Goal: Transaction & Acquisition: Purchase product/service

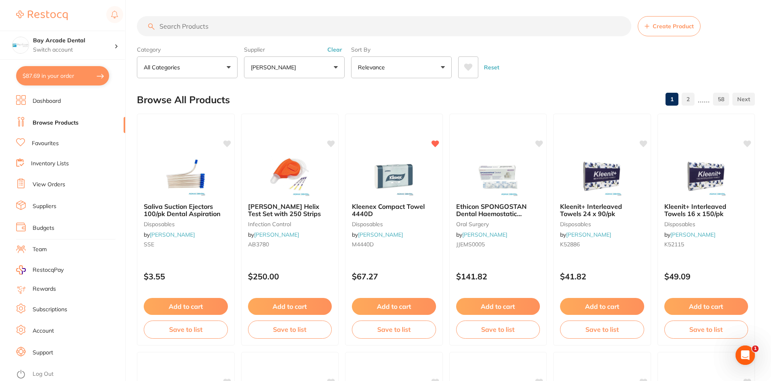
click at [54, 185] on link "View Orders" at bounding box center [49, 184] width 33 height 8
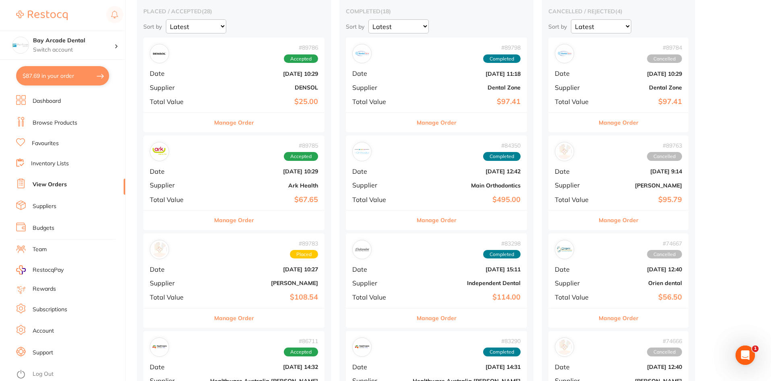
scroll to position [81, 0]
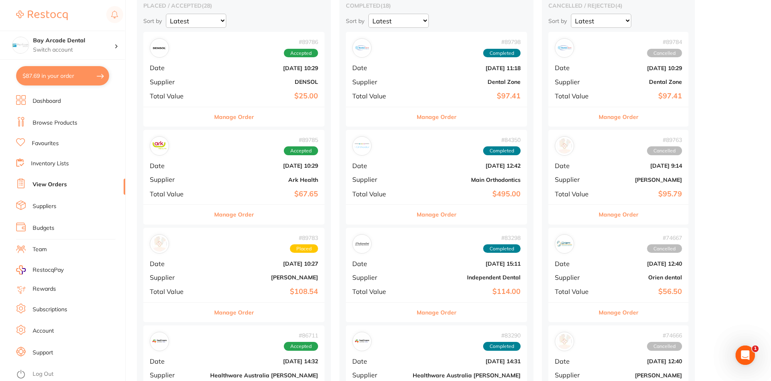
click at [218, 162] on b "[DATE] 10:29" at bounding box center [264, 165] width 108 height 6
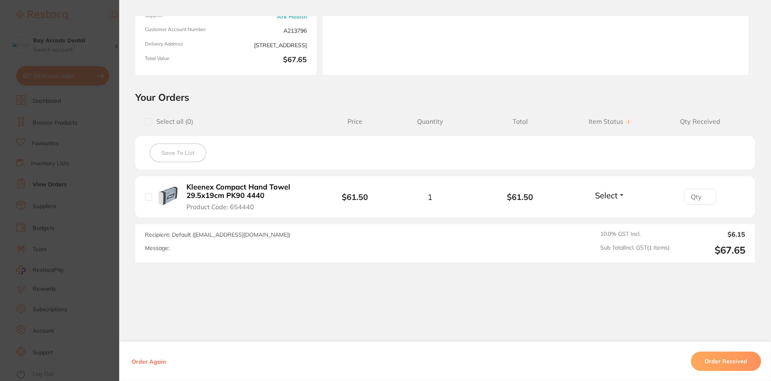
scroll to position [108, 0]
click at [728, 359] on button "Order Received" at bounding box center [726, 360] width 70 height 19
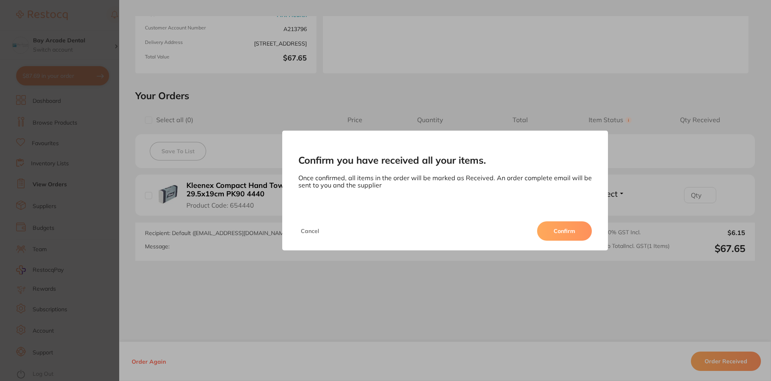
click at [562, 226] on button "Confirm" at bounding box center [564, 230] width 55 height 19
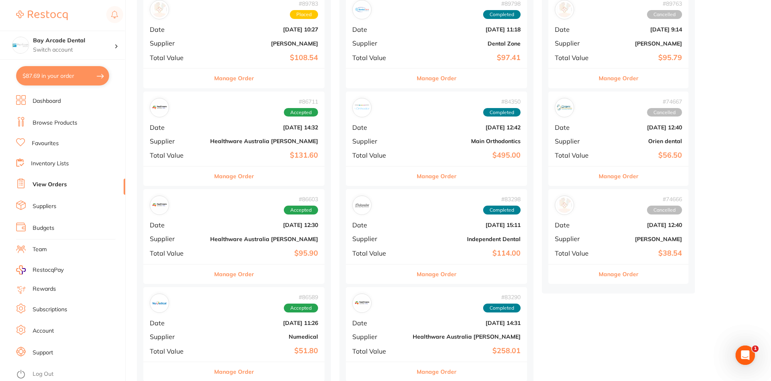
scroll to position [242, 0]
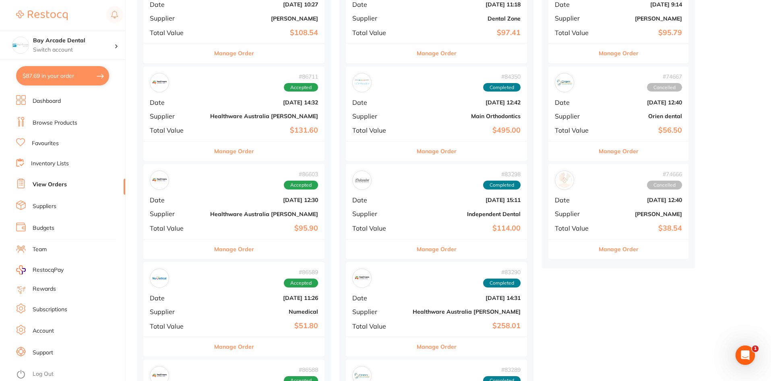
click at [188, 114] on span "Supplier" at bounding box center [177, 115] width 54 height 7
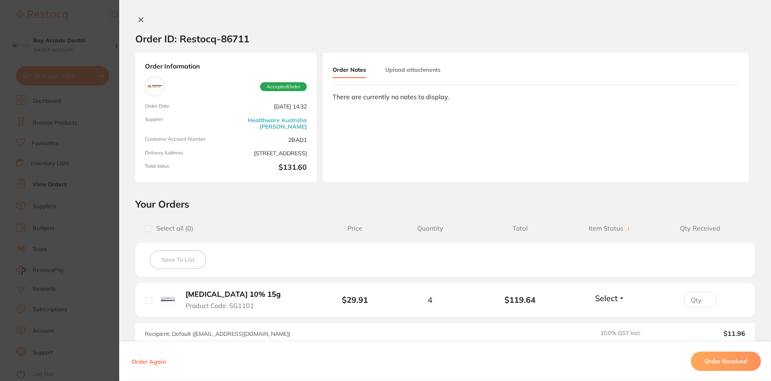
click at [103, 21] on section "Order ID: Restocq- 86711 Order Information Accepted Order Order Date Jul 16 202…" at bounding box center [385, 190] width 771 height 381
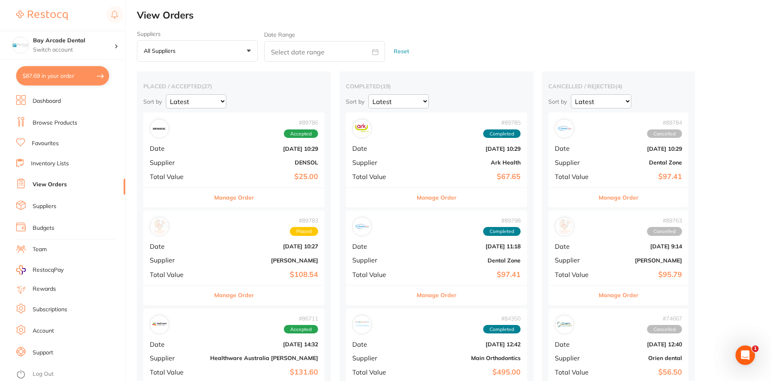
click at [212, 153] on div "# 89786 Accepted Date Aug 11 2025, 10:29 Supplier DENSOL Total Value $25.00" at bounding box center [233, 149] width 181 height 75
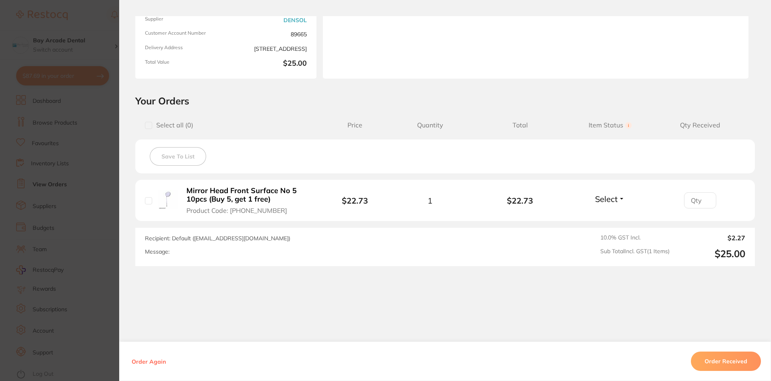
scroll to position [108, 0]
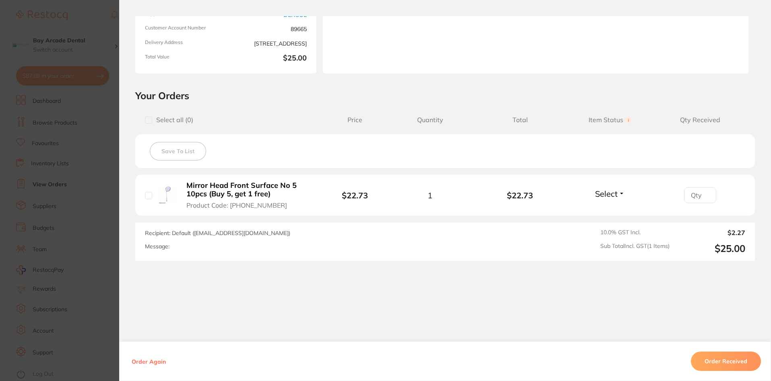
click at [102, 39] on section "Order ID: Restocq- 89786 Order Information Accepted Order Order Date Aug 11 202…" at bounding box center [385, 190] width 771 height 381
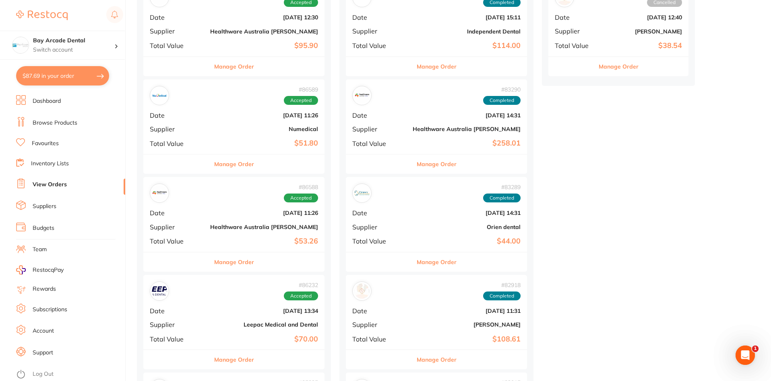
scroll to position [443, 0]
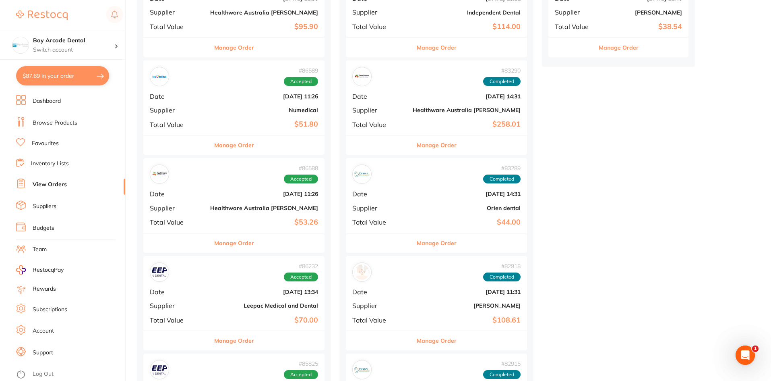
click at [175, 100] on div "# 86589 Accepted Date Jul 15 2025, 11:26 Supplier Numedical Total Value $51.80" at bounding box center [233, 97] width 181 height 75
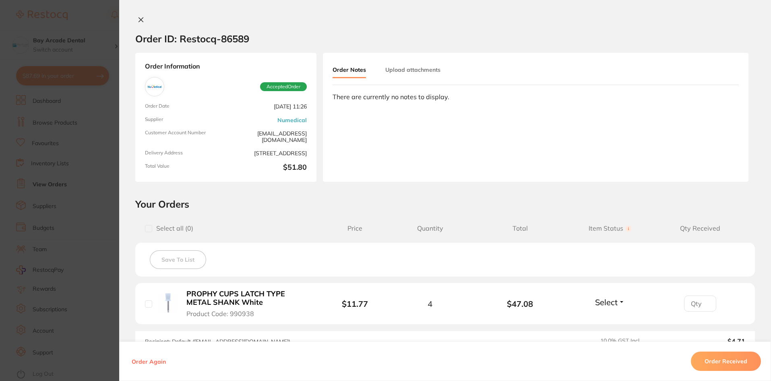
click at [141, 19] on icon at bounding box center [141, 20] width 6 height 6
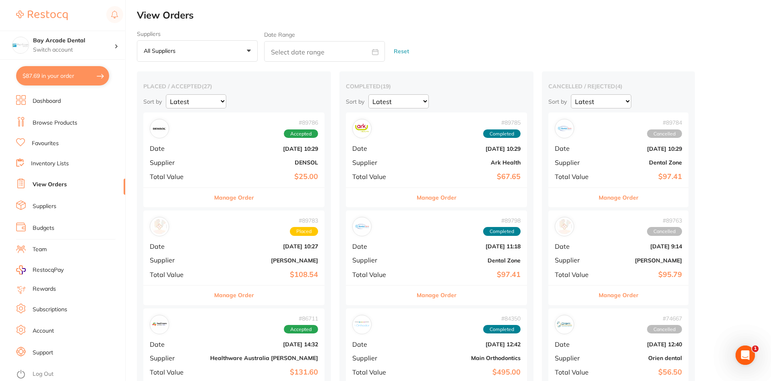
click at [284, 135] on span "Accepted" at bounding box center [301, 133] width 34 height 9
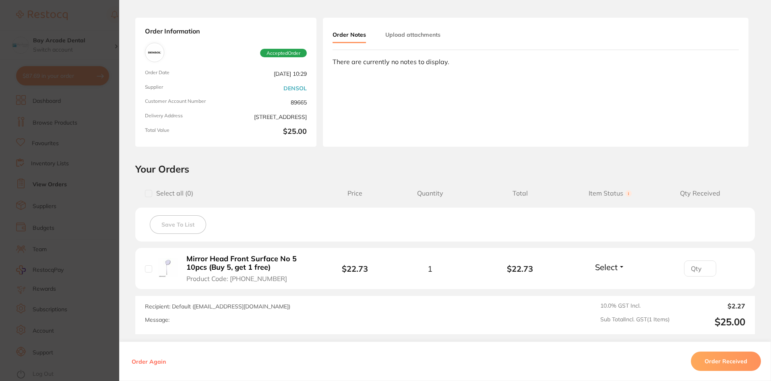
scroll to position [108, 0]
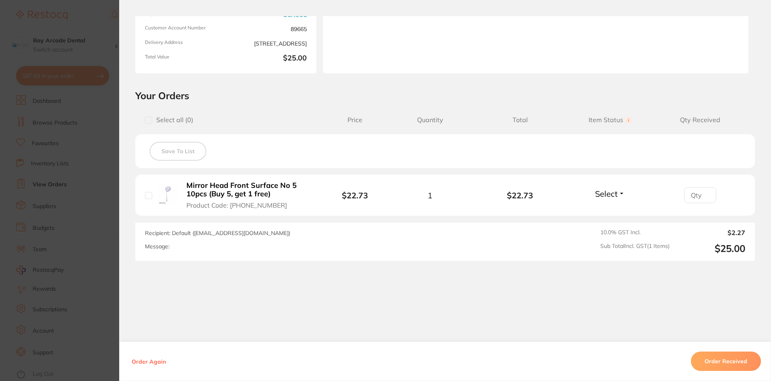
click at [96, 21] on section "Order ID: Restocq- 89786 Order Information Accepted Order Order Date Aug 11 202…" at bounding box center [385, 190] width 771 height 381
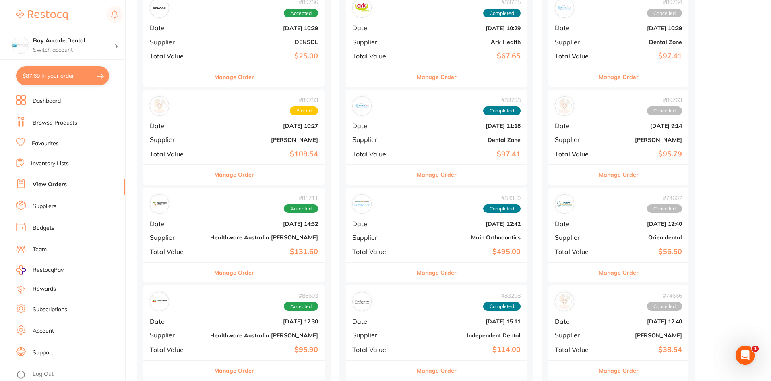
scroll to position [121, 0]
click at [178, 130] on div "# 89783 Placed Date Aug 11 2025, 10:27 Supplier Adam Dental Total Value $108.54" at bounding box center [233, 126] width 181 height 75
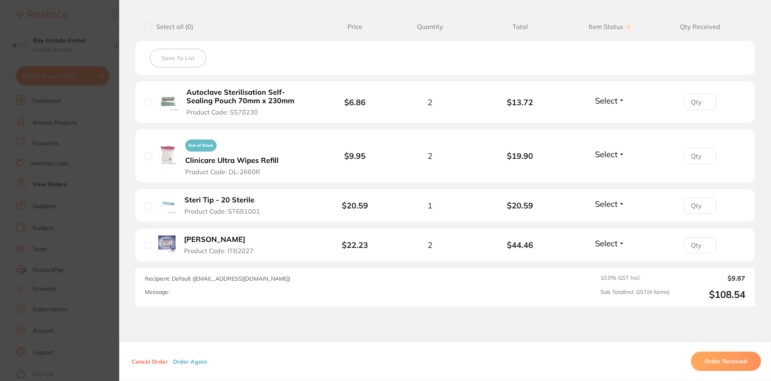
click at [104, 27] on section "Order ID: Restocq- 89783 Order Information Placed Order Order Date Aug 11 2025,…" at bounding box center [385, 190] width 771 height 381
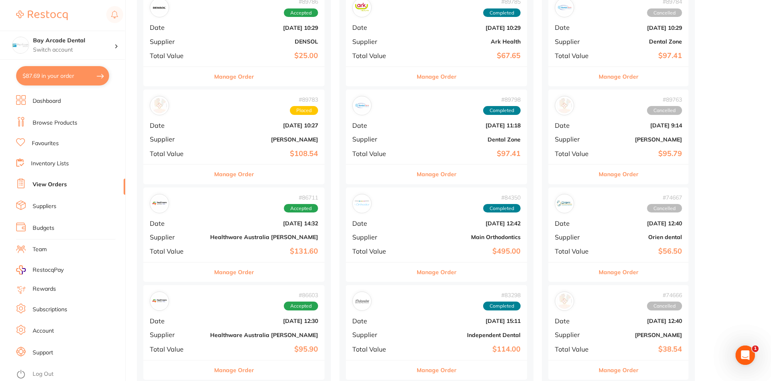
click at [185, 129] on span "Date" at bounding box center [177, 125] width 54 height 7
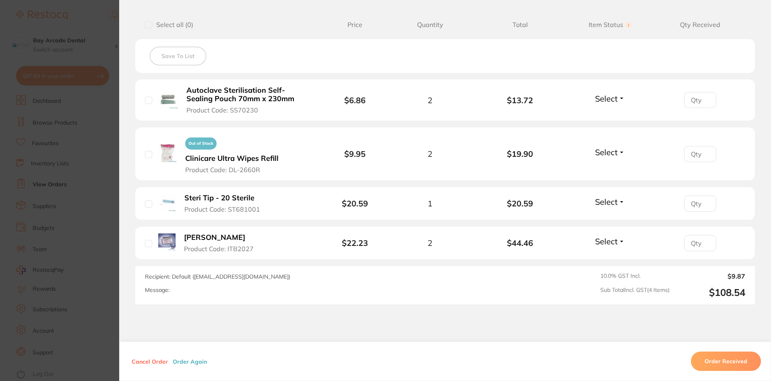
scroll to position [242, 0]
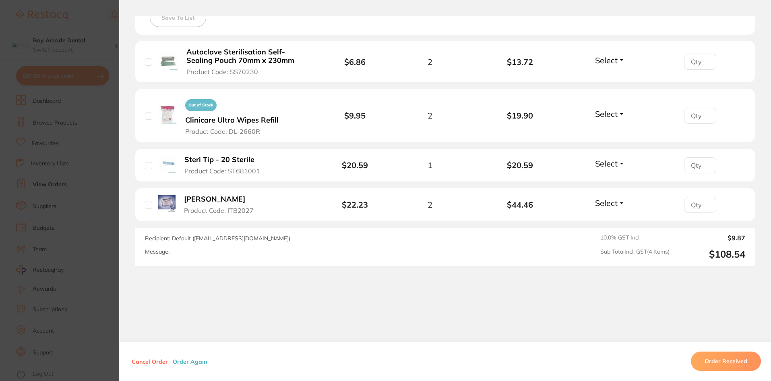
click at [94, 14] on section "Order ID: Restocq- 89783 Order Information Placed Order Order Date Aug 11 2025,…" at bounding box center [385, 190] width 771 height 381
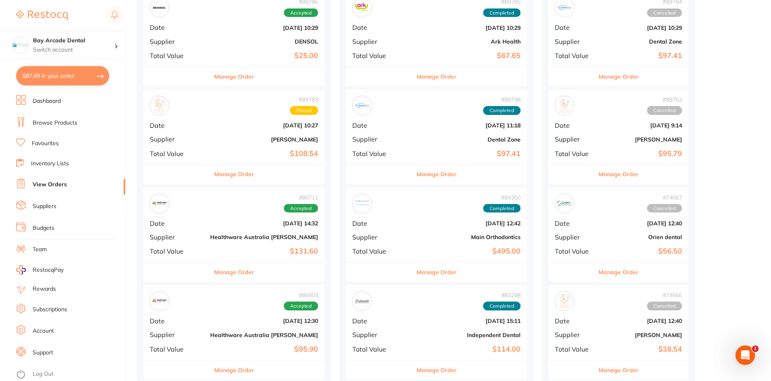
click at [214, 177] on button "Manage Order" at bounding box center [234, 173] width 40 height 19
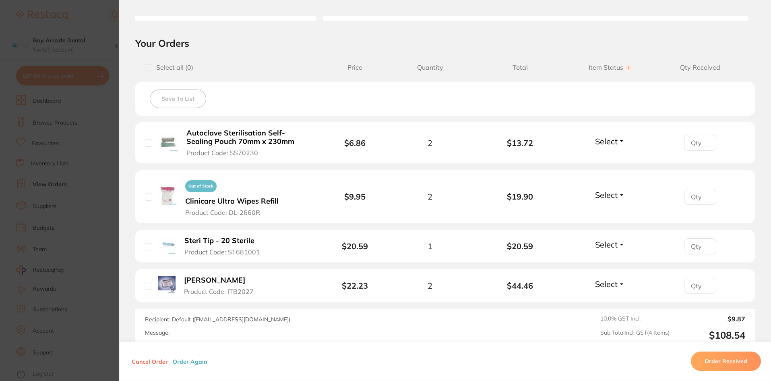
scroll to position [161, 0]
click at [618, 192] on button "Select" at bounding box center [610, 194] width 35 height 10
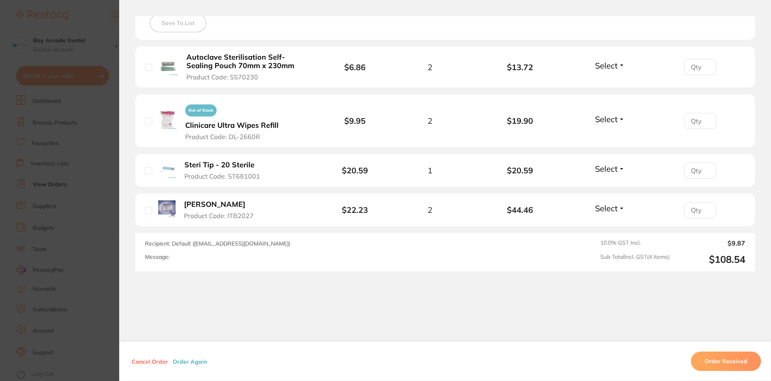
scroll to position [242, 0]
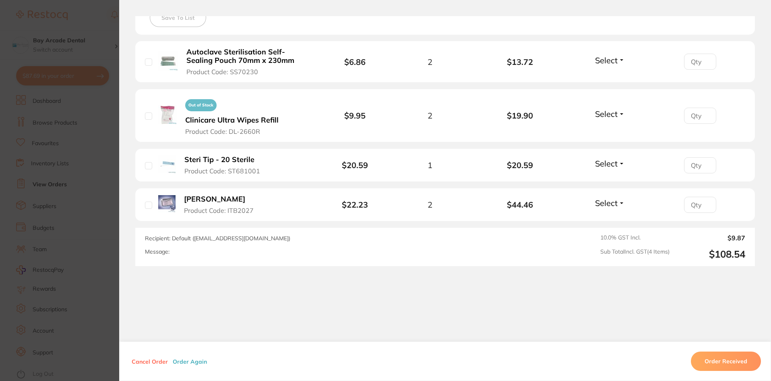
click at [106, 27] on section "Order ID: Restocq- 89783 Order Information Placed Order Order Date Aug 11 2025,…" at bounding box center [385, 190] width 771 height 381
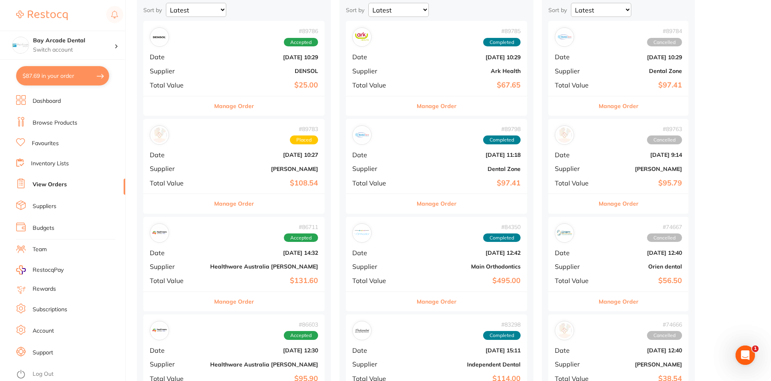
scroll to position [81, 0]
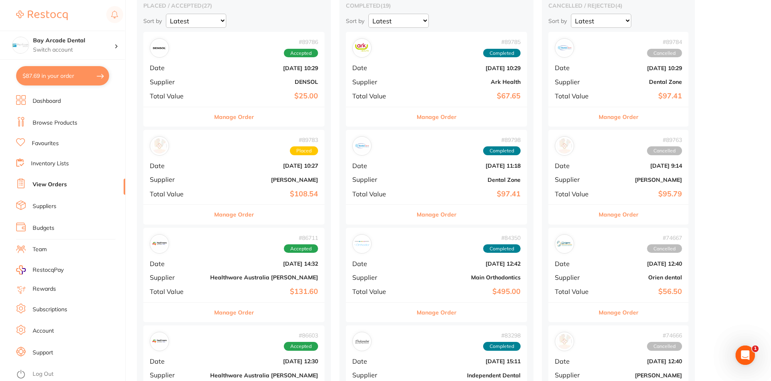
click at [221, 215] on button "Manage Order" at bounding box center [234, 214] width 40 height 19
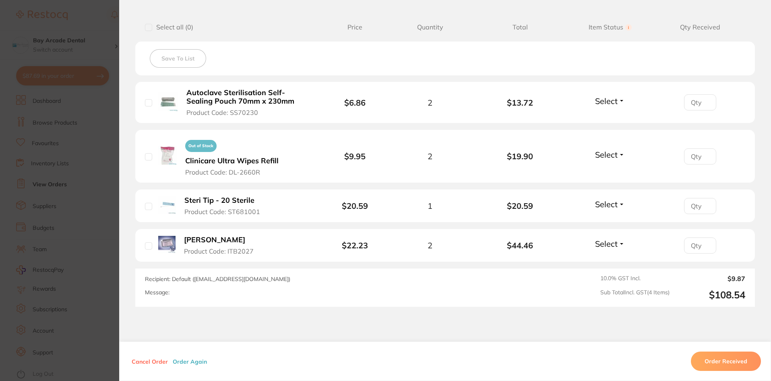
scroll to position [201, 0]
click at [99, 28] on section "Order ID: Restocq- 89783 Order Information Placed Order Order Date Aug 11 2025,…" at bounding box center [385, 190] width 771 height 381
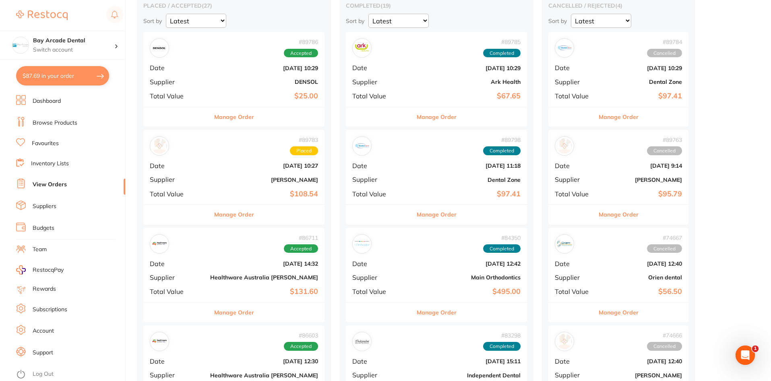
click at [220, 214] on button "Manage Order" at bounding box center [234, 214] width 40 height 19
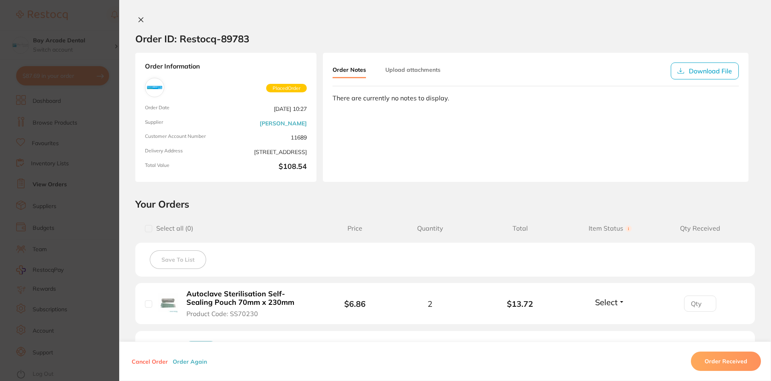
click at [138, 20] on icon at bounding box center [141, 20] width 6 height 6
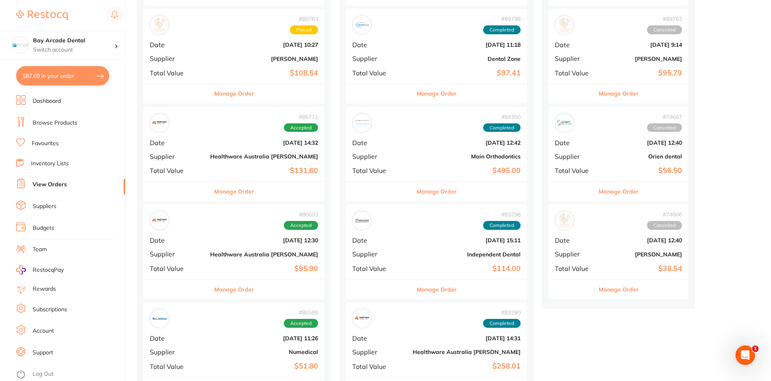
scroll to position [121, 0]
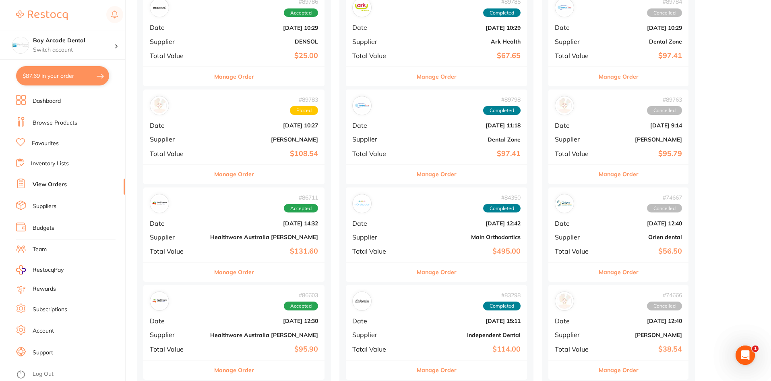
click at [221, 172] on button "Manage Order" at bounding box center [234, 173] width 40 height 19
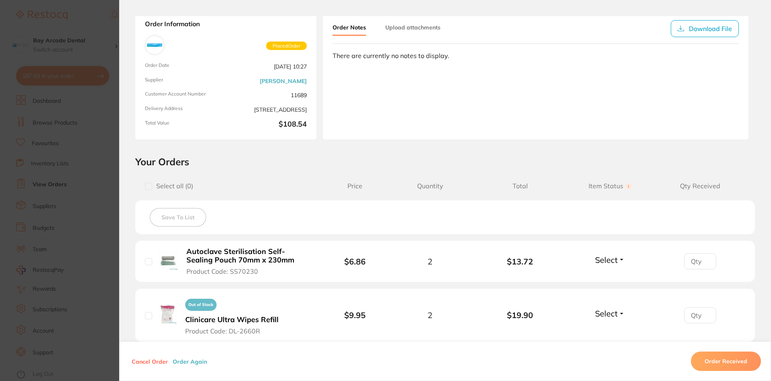
scroll to position [40, 0]
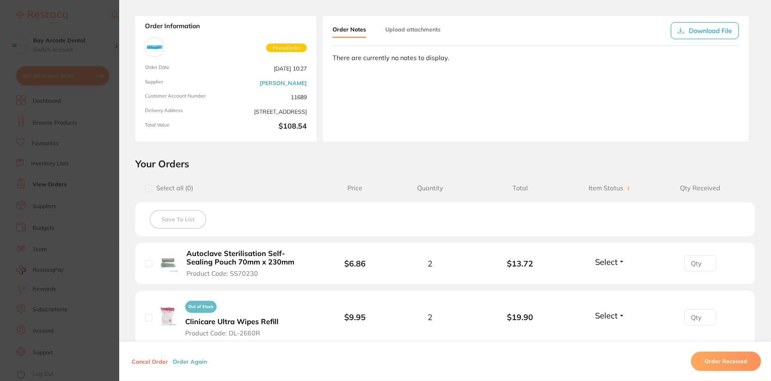
click at [109, 21] on section "Order ID: Restocq- 89783 Order Information Placed Order Order Date Aug 11 2025,…" at bounding box center [385, 190] width 771 height 381
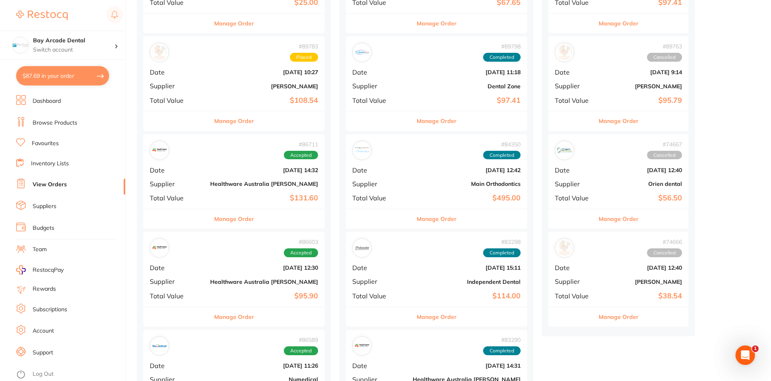
scroll to position [201, 0]
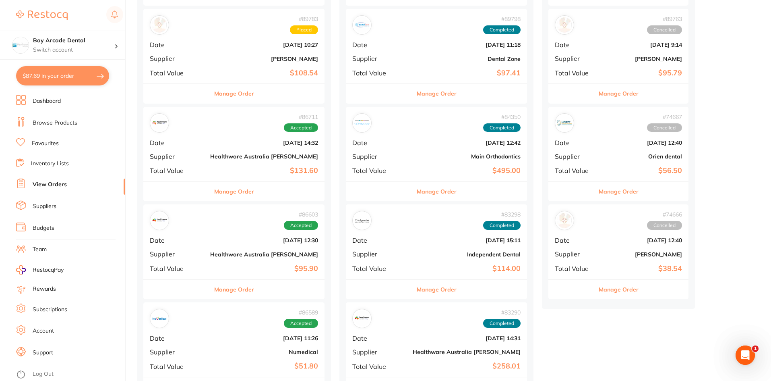
click at [222, 92] on button "Manage Order" at bounding box center [234, 93] width 40 height 19
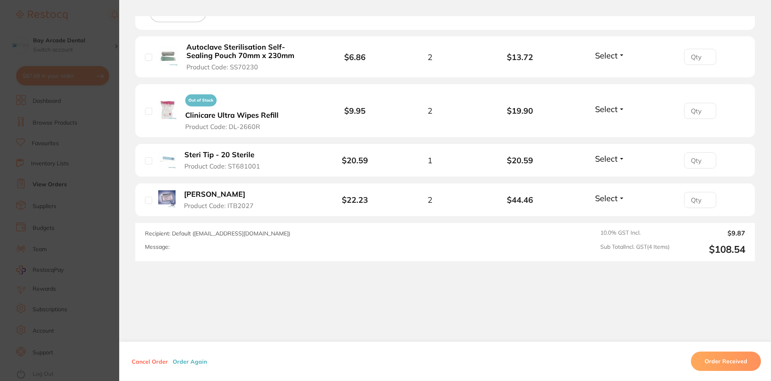
scroll to position [247, 0]
click at [81, 211] on section "Order ID: Restocq- 89783 Order Information Placed Order Order Date Aug 11 2025,…" at bounding box center [385, 190] width 771 height 381
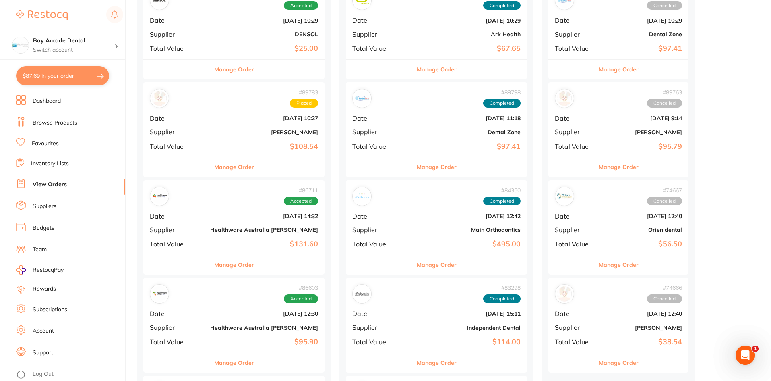
scroll to position [40, 0]
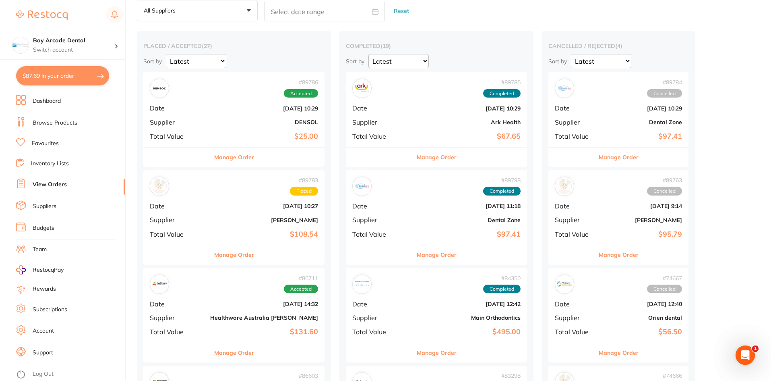
click at [216, 255] on button "Manage Order" at bounding box center [234, 254] width 40 height 19
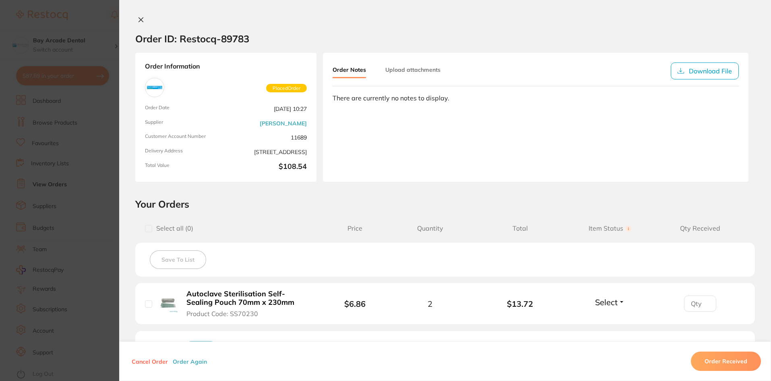
click at [147, 361] on button "Cancel Order" at bounding box center [149, 360] width 41 height 7
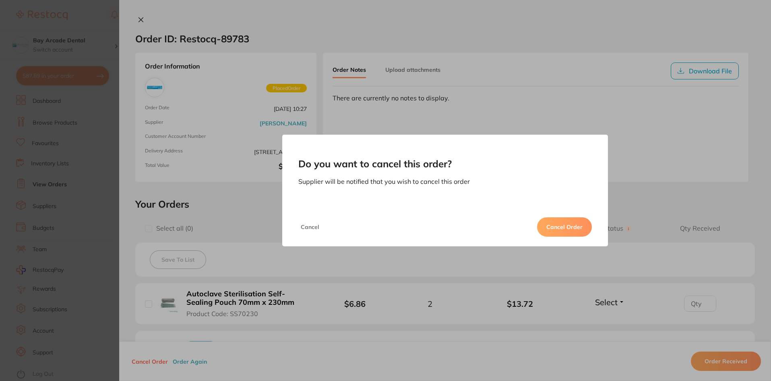
click at [554, 225] on button "Cancel Order" at bounding box center [564, 226] width 55 height 19
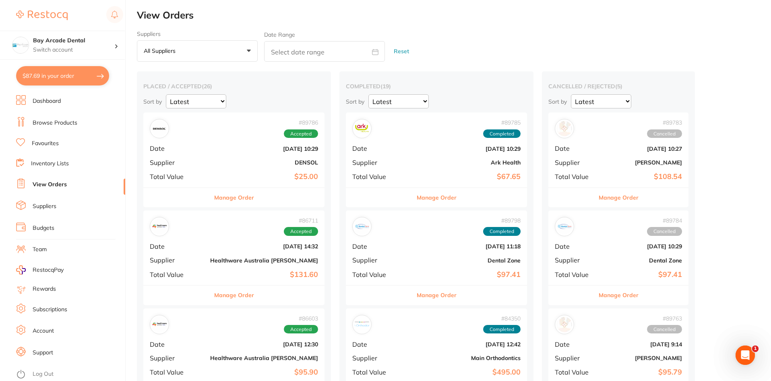
click at [68, 73] on button "$87.69 in your order" at bounding box center [62, 75] width 93 height 19
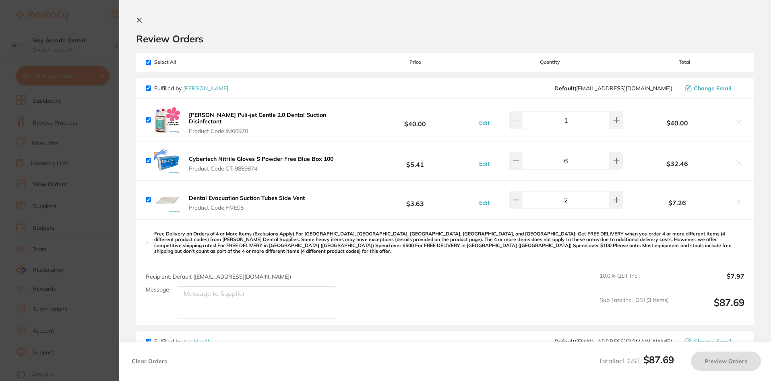
checkbox input "true"
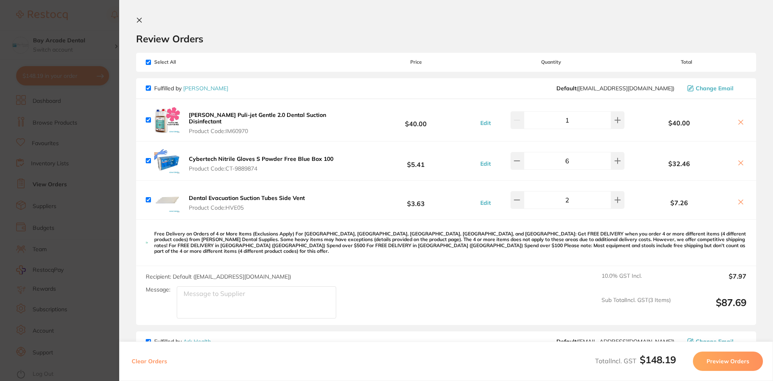
click at [141, 21] on icon at bounding box center [139, 20] width 6 height 6
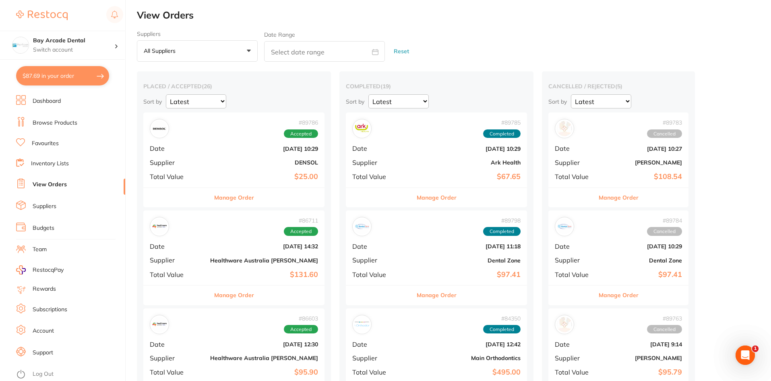
click at [58, 77] on button "$87.69 in your order" at bounding box center [62, 75] width 93 height 19
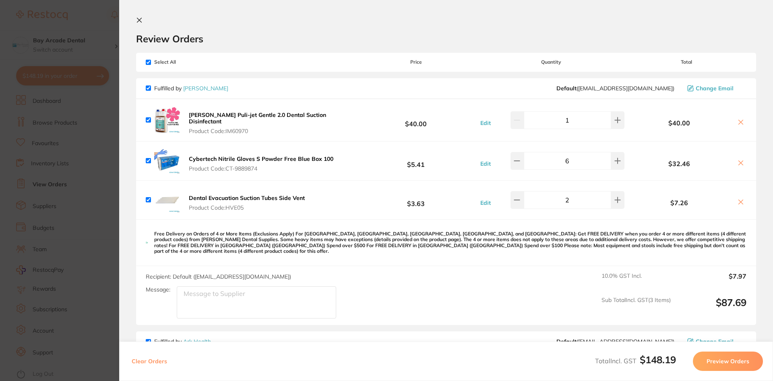
click at [62, 71] on section "Update RRP Set your pre negotiated price for this item. Item Agreed RRP (excl. …" at bounding box center [386, 190] width 773 height 381
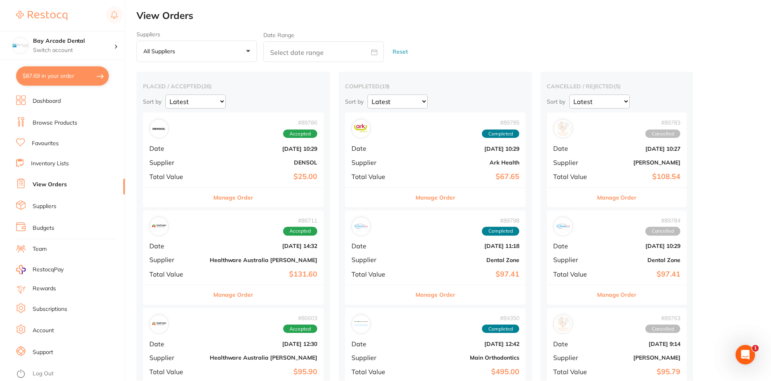
scroll to position [0, 0]
click at [51, 122] on link "Browse Products" at bounding box center [55, 123] width 45 height 8
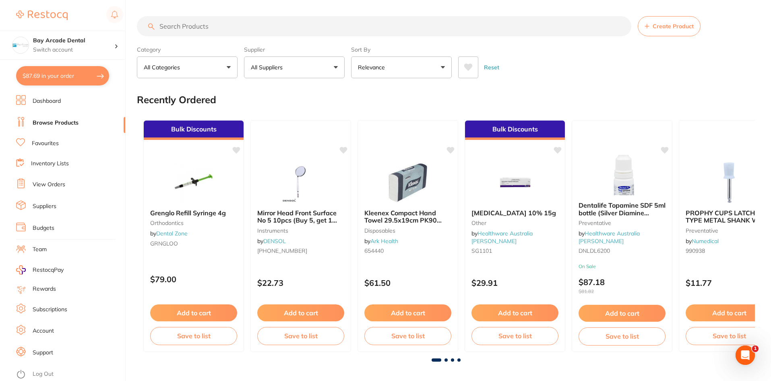
click at [193, 29] on input "search" at bounding box center [384, 26] width 495 height 20
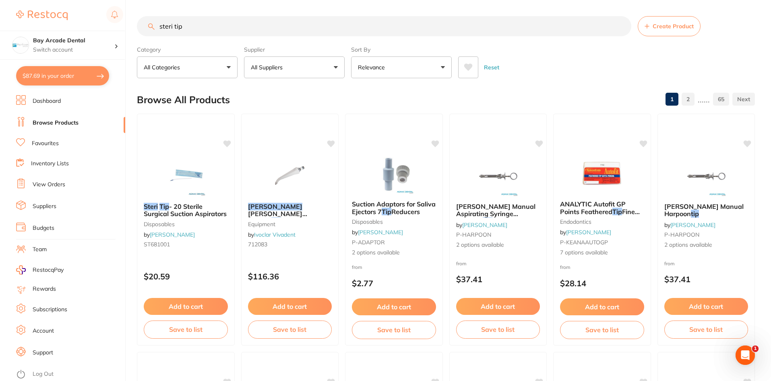
type input "steri tip"
click at [340, 71] on button "All Suppliers" at bounding box center [294, 67] width 101 height 22
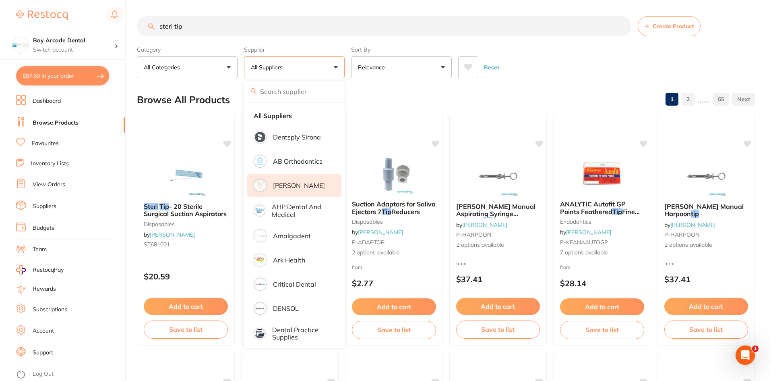
click at [294, 185] on p "[PERSON_NAME]" at bounding box center [299, 185] width 52 height 7
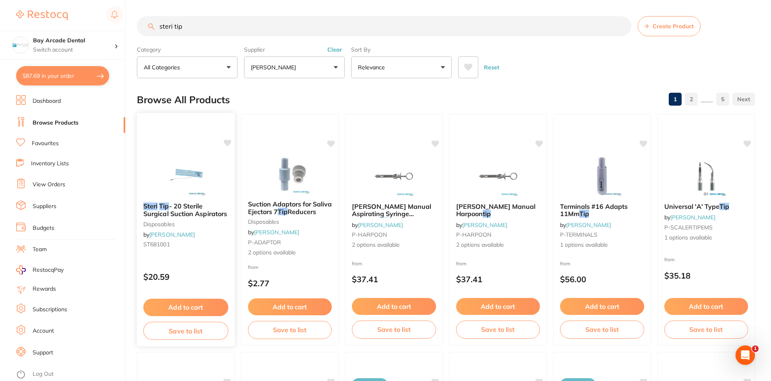
click at [175, 305] on button "Add to cart" at bounding box center [185, 307] width 85 height 17
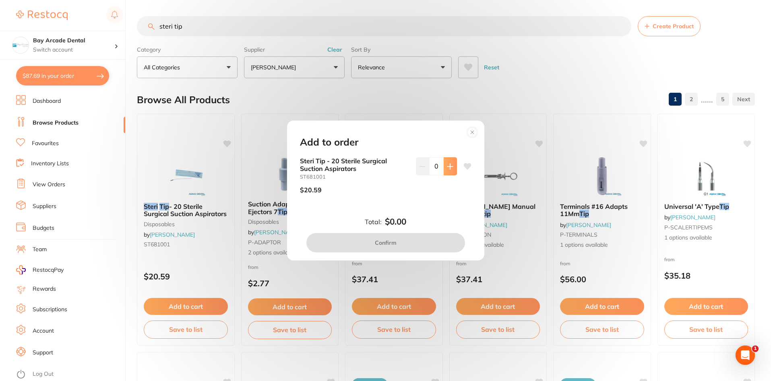
click at [451, 164] on icon at bounding box center [450, 166] width 6 height 6
type input "1"
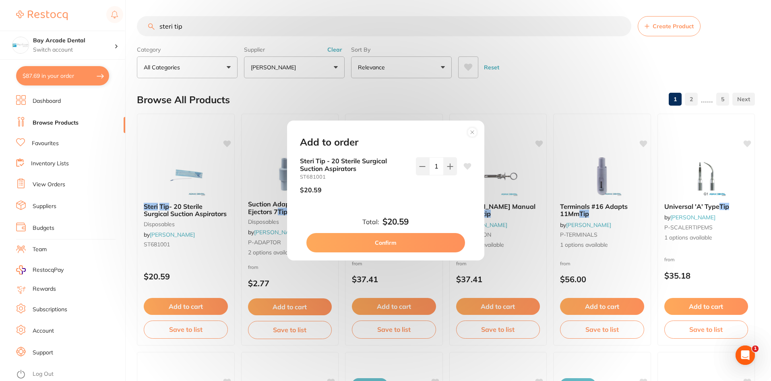
click at [403, 238] on button "Confirm" at bounding box center [386, 242] width 159 height 19
checkbox input "false"
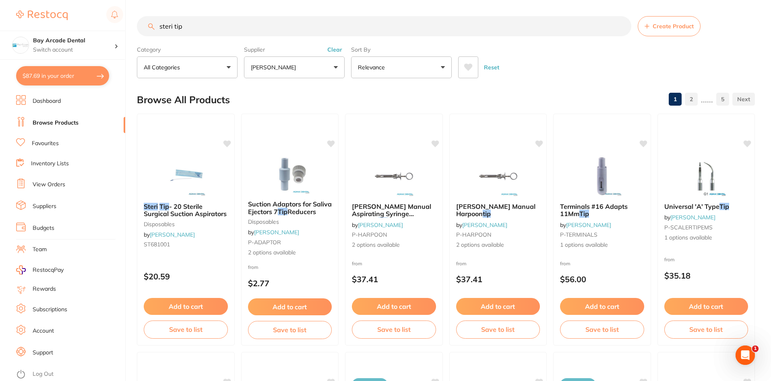
click at [75, 80] on button "$87.69 in your order" at bounding box center [62, 75] width 93 height 19
checkbox input "true"
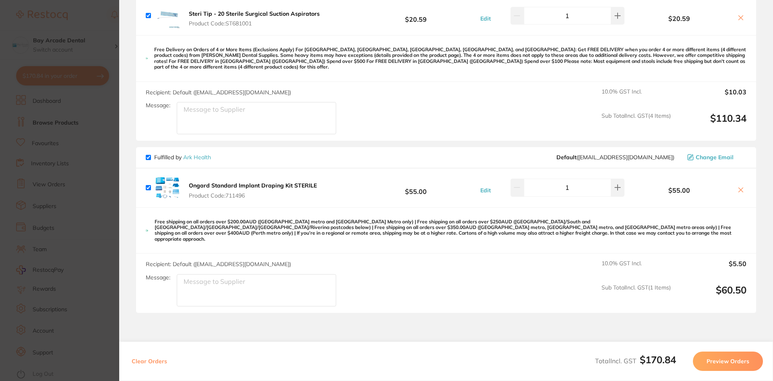
scroll to position [242, 0]
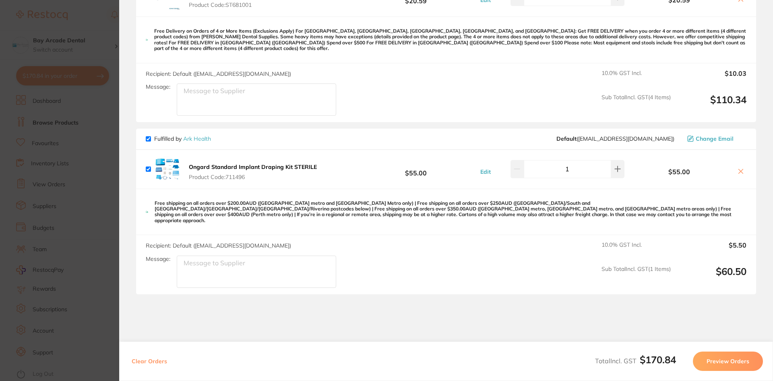
click at [738, 168] on icon at bounding box center [741, 171] width 6 height 6
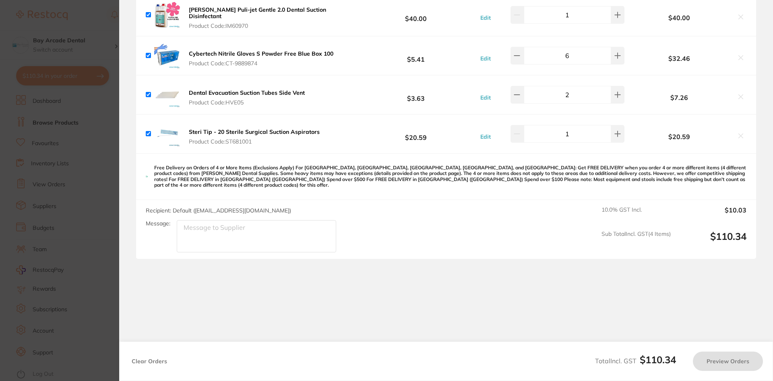
checkbox input "true"
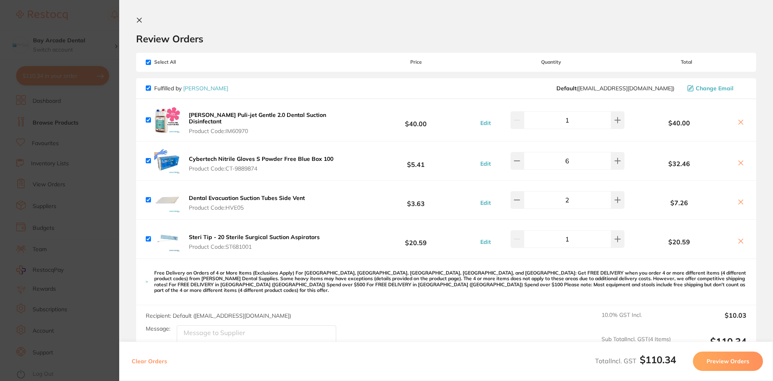
scroll to position [0, 0]
click at [732, 362] on button "Preview Orders" at bounding box center [728, 360] width 70 height 19
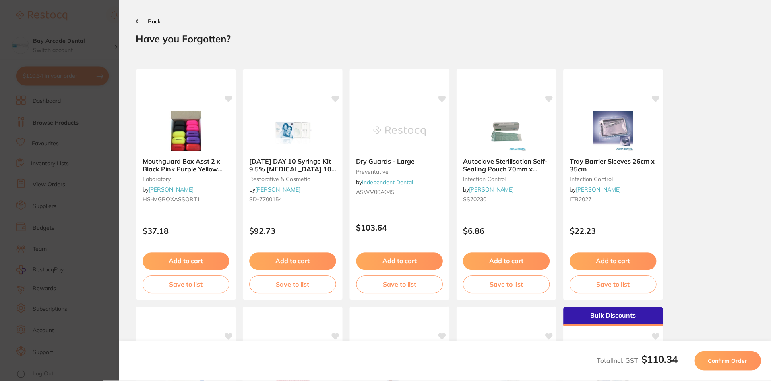
scroll to position [0, 0]
click at [732, 362] on span "Confirm Order" at bounding box center [729, 360] width 39 height 7
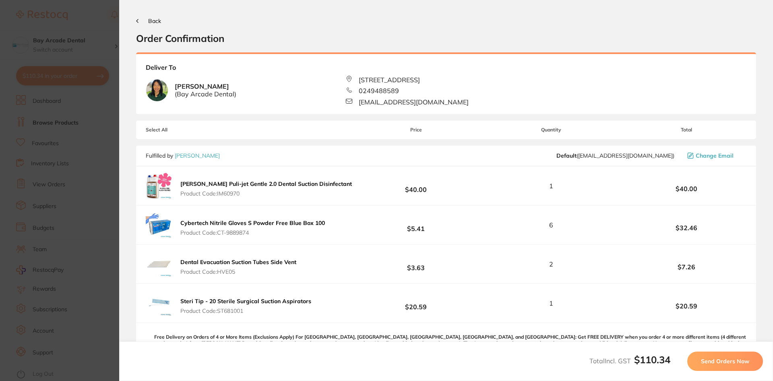
click at [732, 362] on span "Send Orders Now" at bounding box center [725, 360] width 48 height 7
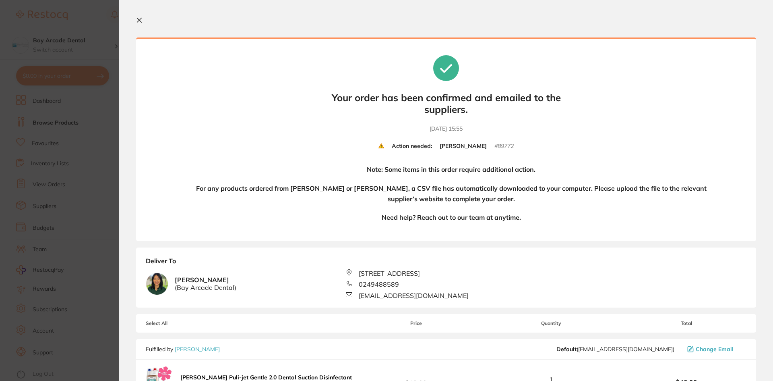
click at [138, 19] on icon at bounding box center [139, 20] width 4 height 4
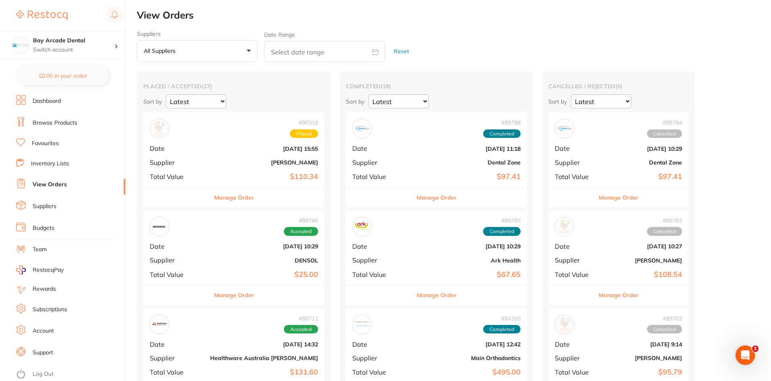
click at [599, 196] on button "Manage Order" at bounding box center [619, 197] width 40 height 19
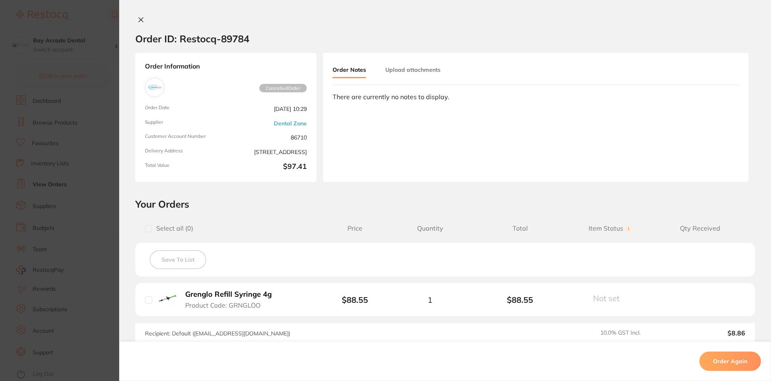
click at [138, 18] on icon at bounding box center [141, 20] width 6 height 6
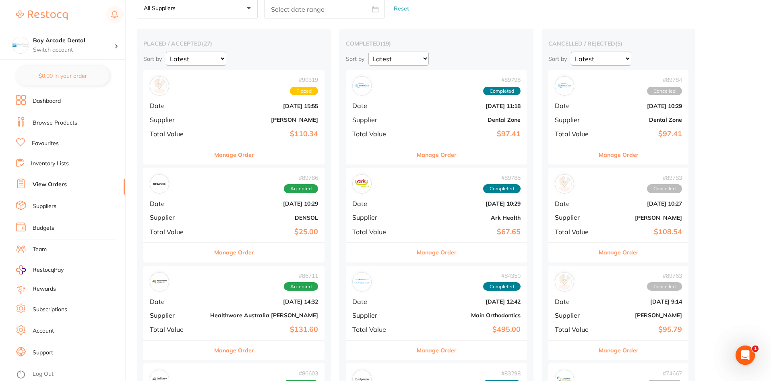
scroll to position [40, 0]
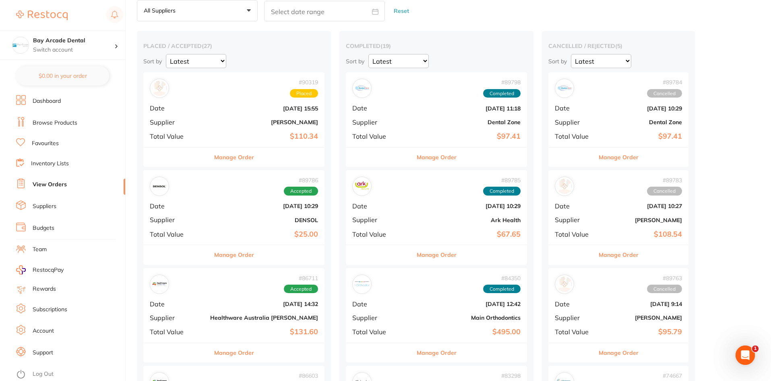
click at [599, 157] on button "Manage Order" at bounding box center [619, 156] width 40 height 19
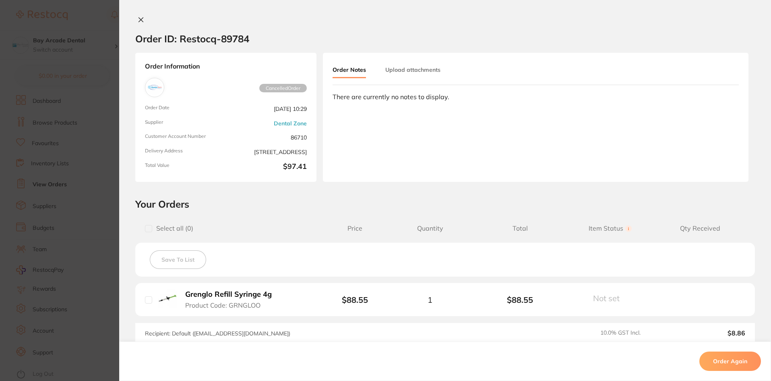
click at [140, 21] on icon at bounding box center [141, 20] width 4 height 4
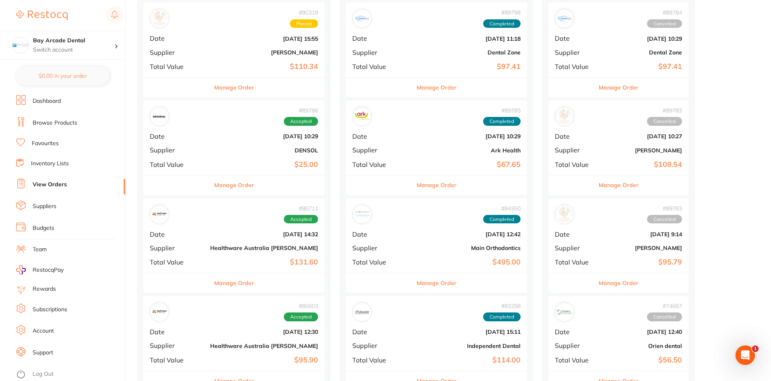
scroll to position [121, 0]
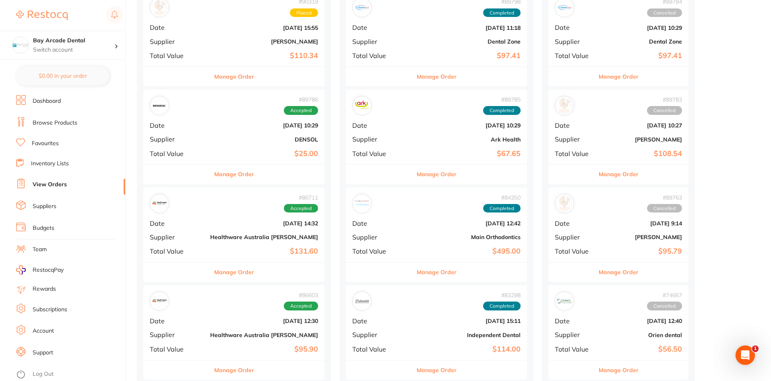
click at [194, 149] on div "# 89786 Accepted Date Aug 11 2025, 10:29 Supplier DENSOL Total Value $25.00" at bounding box center [233, 126] width 181 height 75
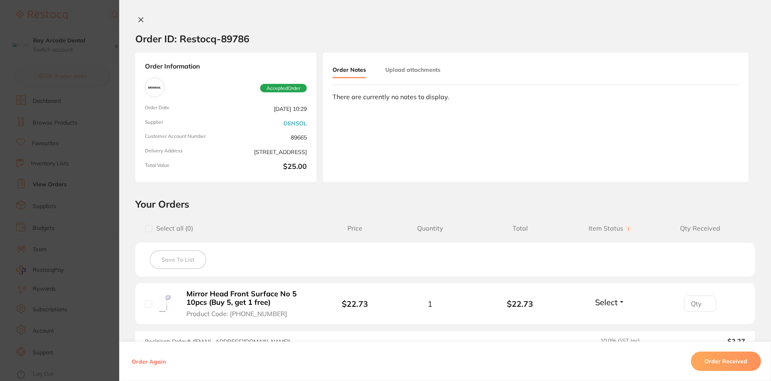
click at [139, 16] on div "Order ID: Restocq- 89786 Order Information Accepted Order Order Date Aug 11 202…" at bounding box center [445, 190] width 652 height 381
click at [140, 17] on icon at bounding box center [141, 20] width 6 height 6
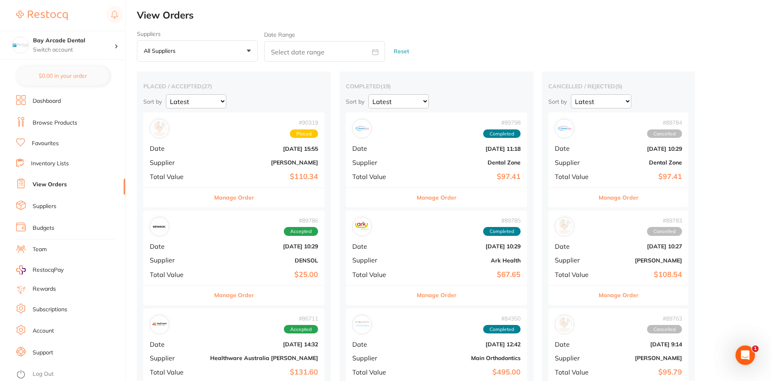
click at [599, 197] on button "Manage Order" at bounding box center [619, 197] width 40 height 19
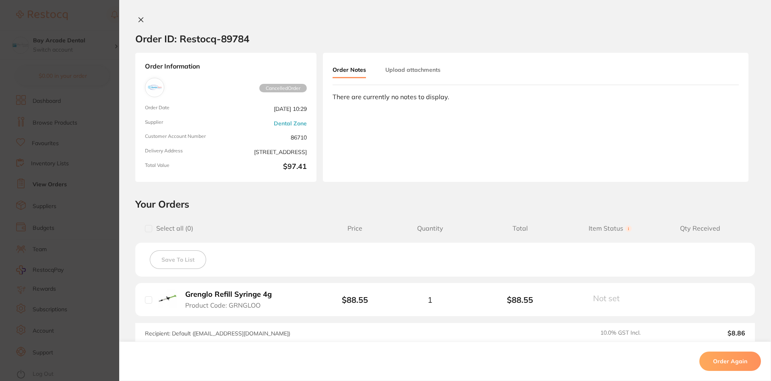
click at [137, 16] on button at bounding box center [140, 20] width 11 height 8
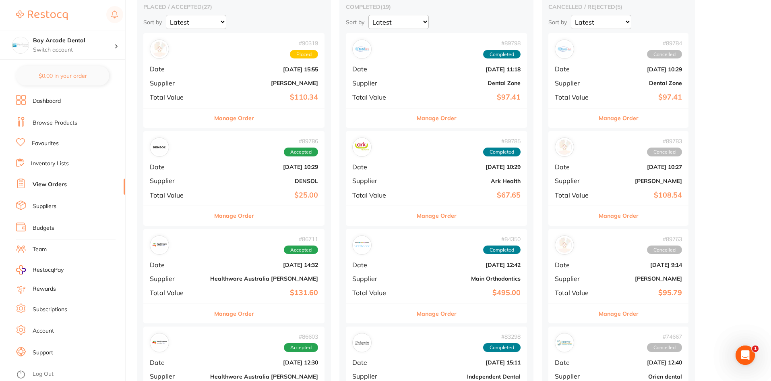
scroll to position [40, 0]
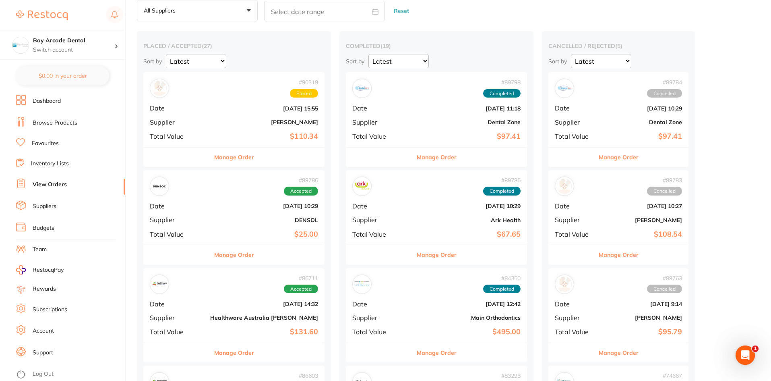
click at [599, 156] on button "Manage Order" at bounding box center [619, 156] width 40 height 19
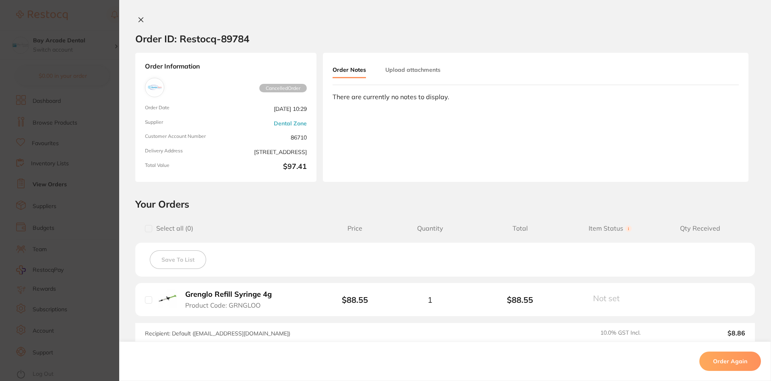
click at [155, 86] on img at bounding box center [154, 87] width 15 height 15
click at [139, 21] on icon at bounding box center [141, 20] width 4 height 4
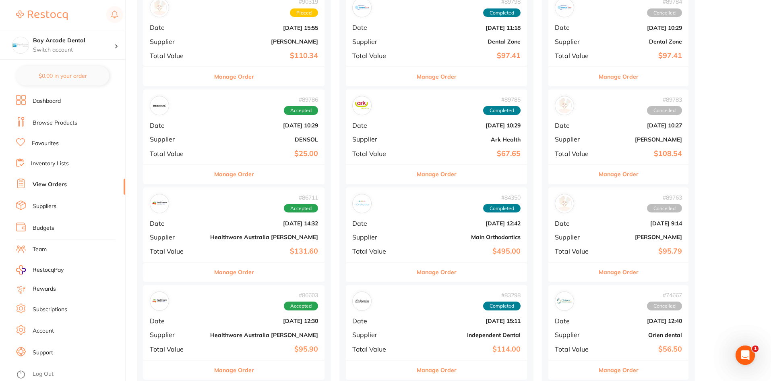
scroll to position [161, 0]
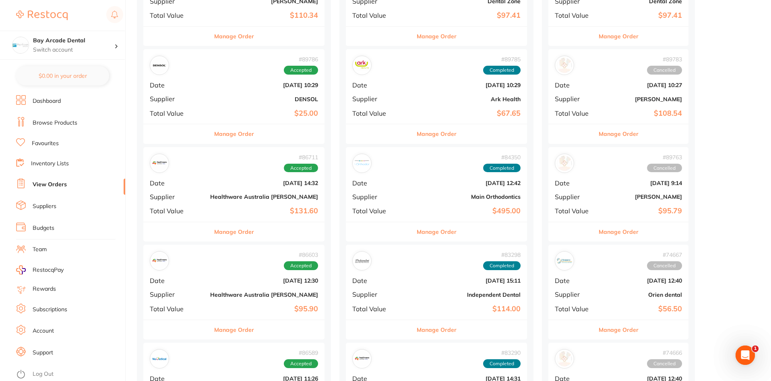
click at [187, 291] on span "Supplier" at bounding box center [177, 293] width 54 height 7
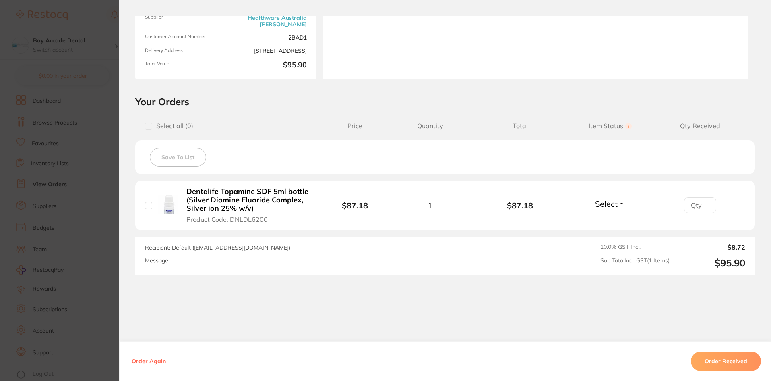
scroll to position [117, 0]
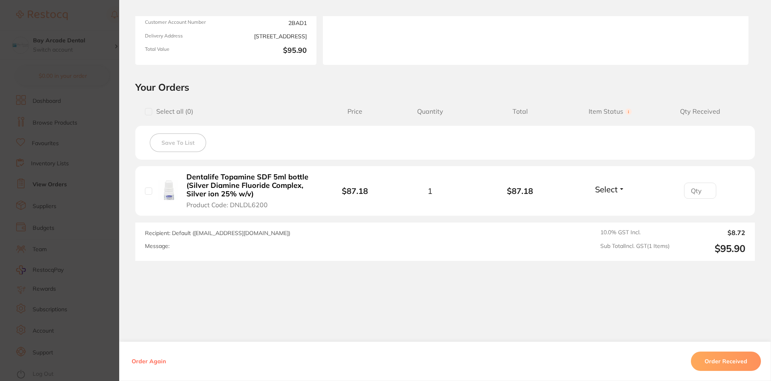
click at [88, 223] on section "Order ID: Restocq- 86603 Order Information Accepted Order Order Date Jul 15 202…" at bounding box center [385, 190] width 771 height 381
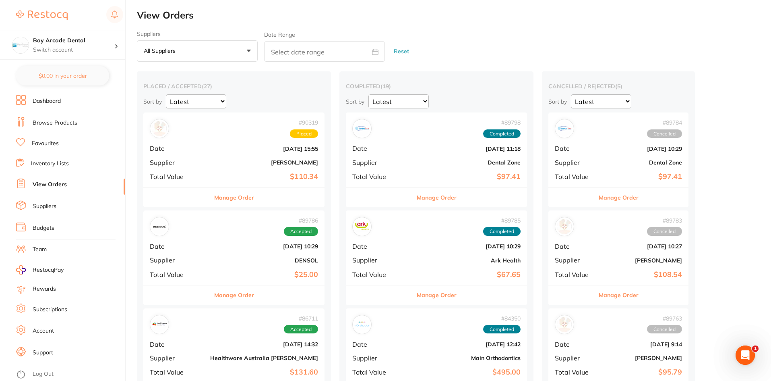
click at [191, 247] on div "# 89786 Accepted Date Aug 11 2025, 10:29 Supplier DENSOL Total Value $25.00" at bounding box center [233, 247] width 181 height 75
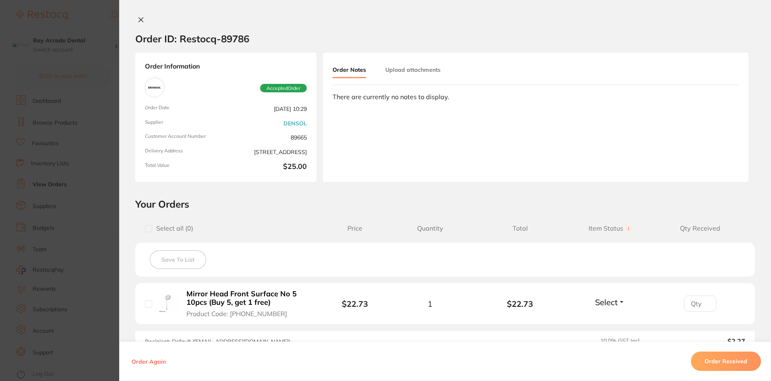
click at [138, 18] on icon at bounding box center [141, 20] width 6 height 6
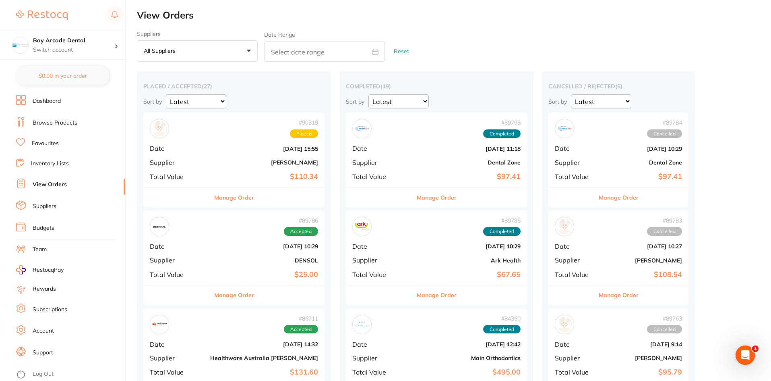
click at [599, 201] on button "Manage Order" at bounding box center [619, 197] width 40 height 19
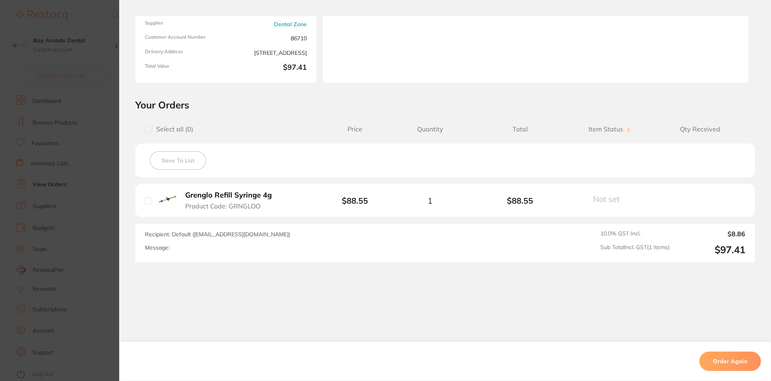
scroll to position [100, 0]
click at [734, 359] on button "Order Again" at bounding box center [731, 360] width 62 height 19
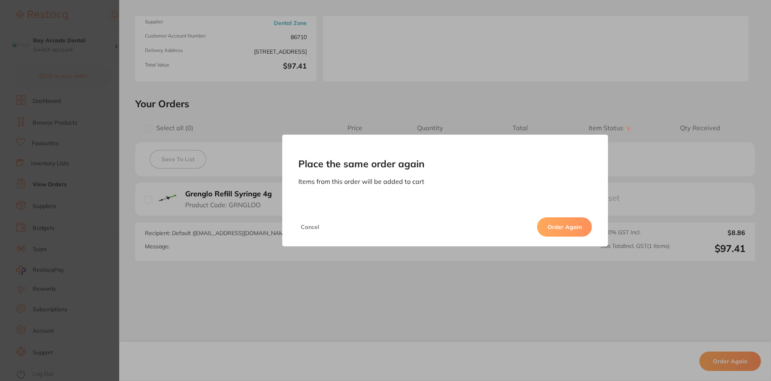
click at [558, 229] on button "Order Again" at bounding box center [564, 226] width 55 height 19
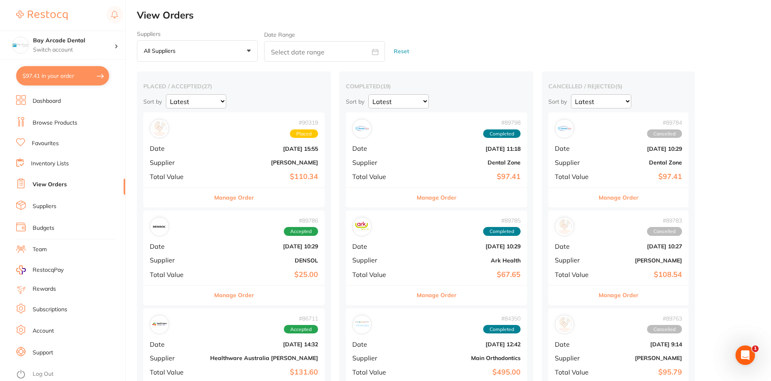
checkbox input "false"
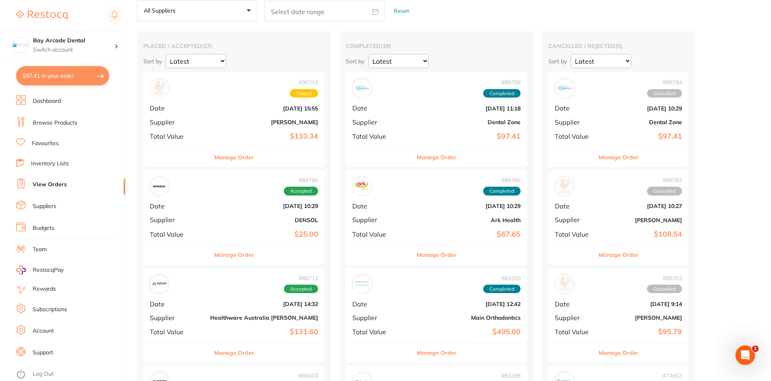
click at [231, 162] on button "Manage Order" at bounding box center [234, 156] width 40 height 19
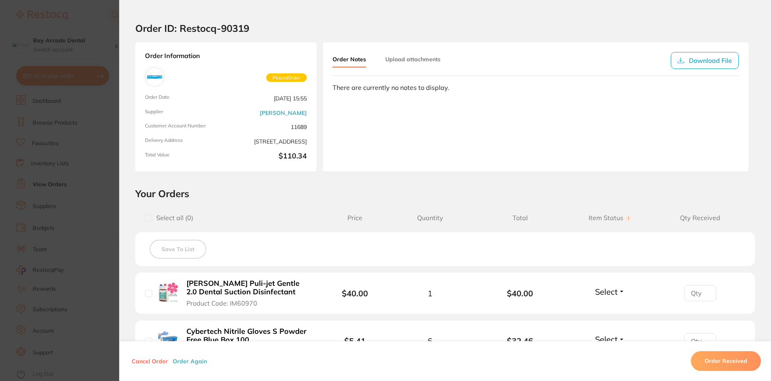
click at [97, 15] on section "Order ID: Restocq- 90319 Order Information Placed Order Order Date [DATE] 15:55…" at bounding box center [385, 190] width 771 height 381
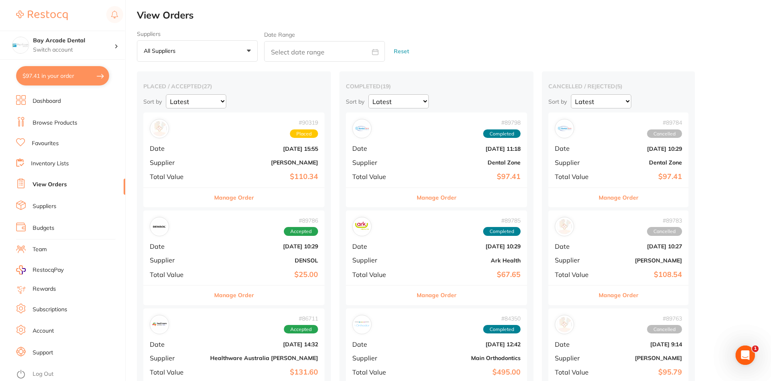
click at [214, 194] on button "Manage Order" at bounding box center [234, 197] width 40 height 19
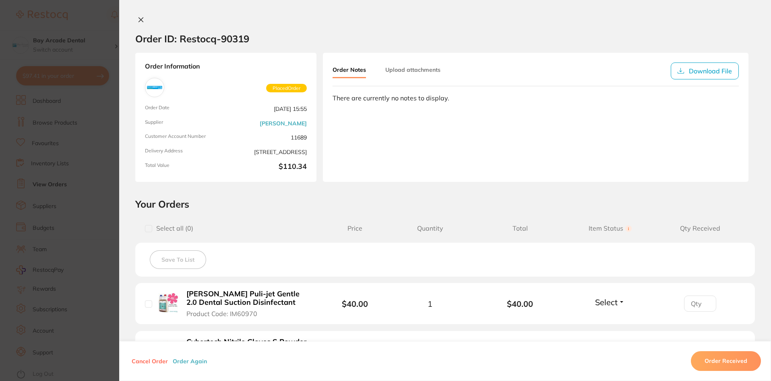
click at [135, 19] on button at bounding box center [140, 20] width 11 height 8
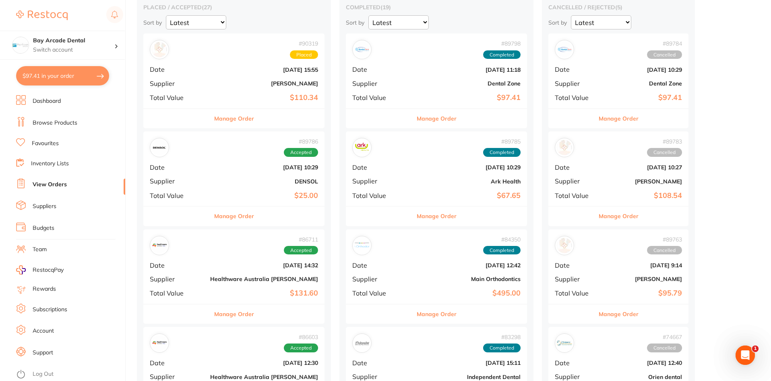
scroll to position [81, 0]
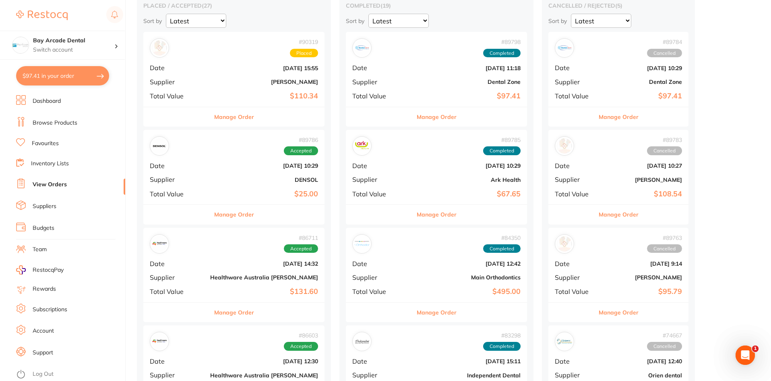
click at [214, 116] on button "Manage Order" at bounding box center [234, 116] width 40 height 19
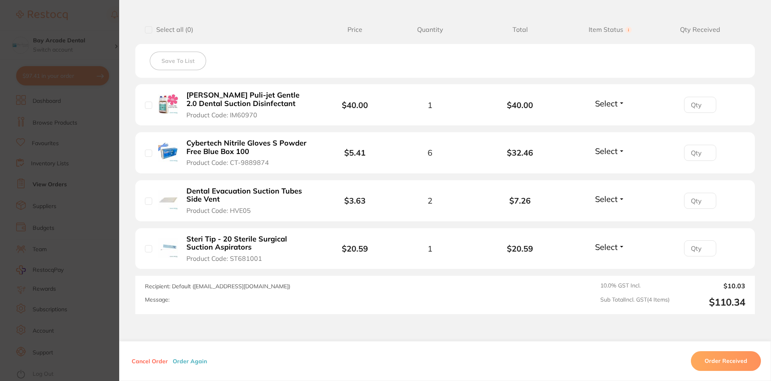
scroll to position [242, 0]
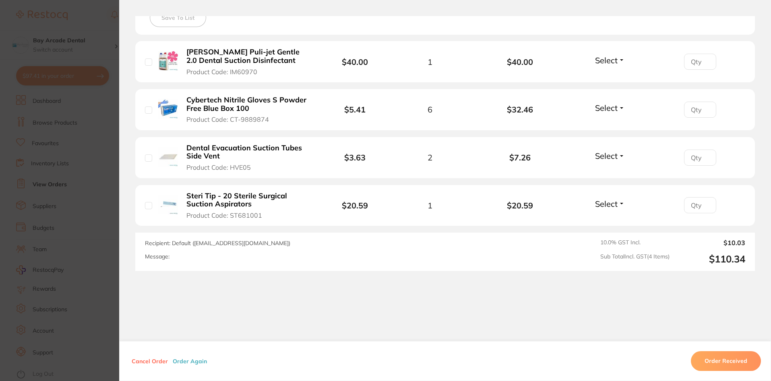
click at [94, 9] on section "Order ID: Restocq- 90319 Order Information Placed Order Order Date [DATE] 15:55…" at bounding box center [385, 190] width 771 height 381
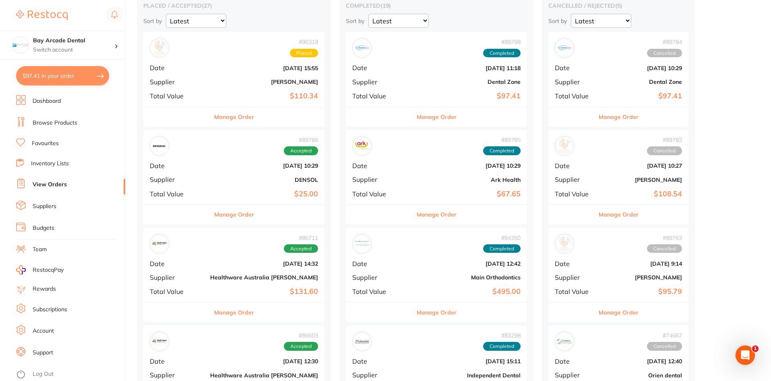
click at [214, 115] on button "Manage Order" at bounding box center [234, 116] width 40 height 19
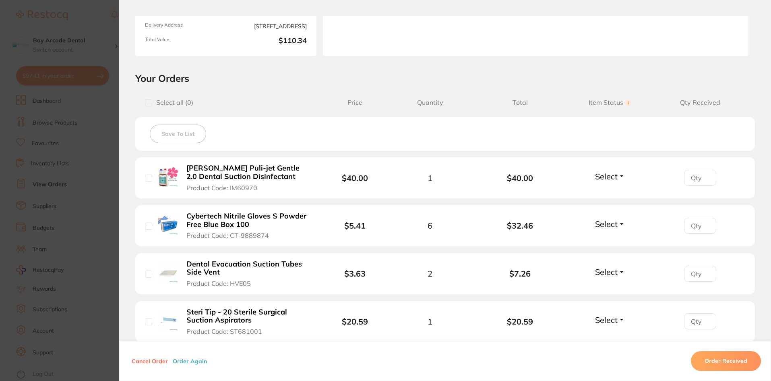
scroll to position [161, 0]
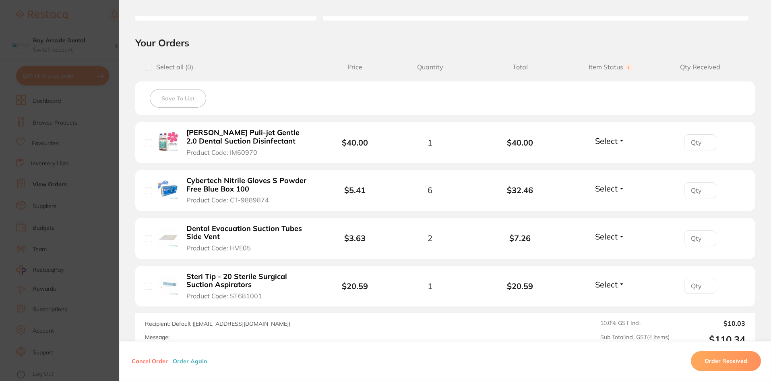
drag, startPoint x: 201, startPoint y: 132, endPoint x: 100, endPoint y: 19, distance: 151.5
click at [100, 19] on section "Order ID: Restocq- 90319 Order Information Placed Order Order Date [DATE] 15:55…" at bounding box center [385, 190] width 771 height 381
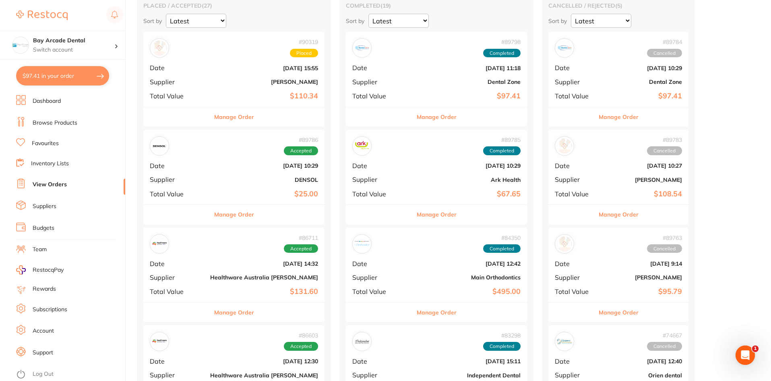
click at [225, 120] on button "Manage Order" at bounding box center [234, 116] width 40 height 19
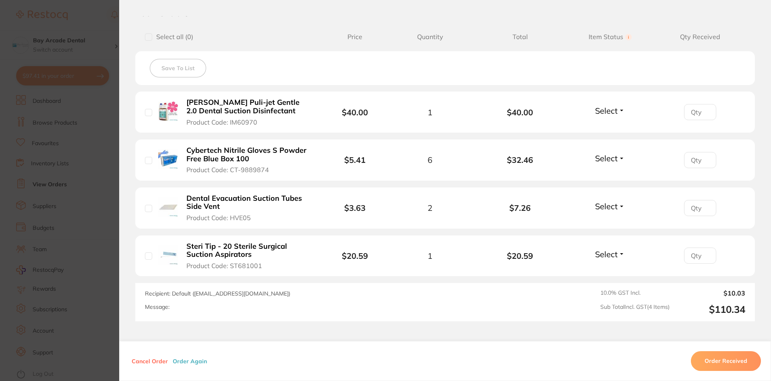
scroll to position [201, 0]
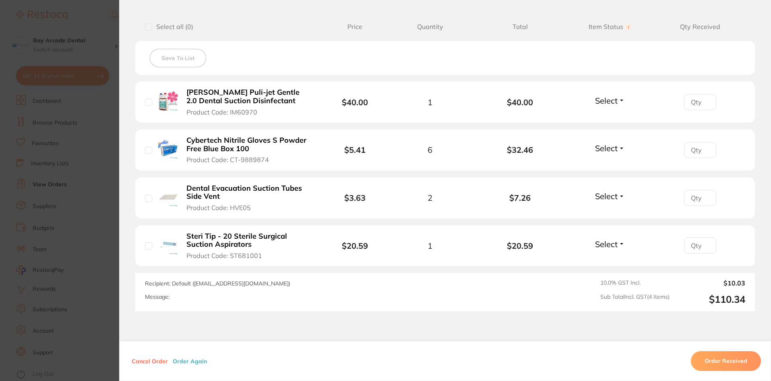
click at [104, 14] on section "Order ID: Restocq- 90319 Order Information Placed Order Order Date [DATE] 15:55…" at bounding box center [385, 190] width 771 height 381
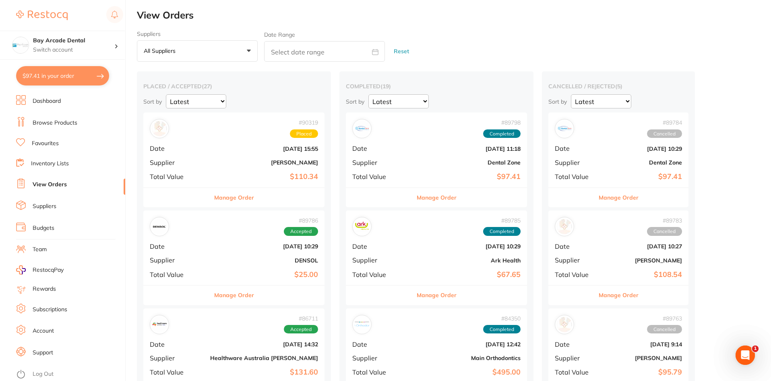
click at [67, 186] on li "View Orders" at bounding box center [70, 184] width 109 height 12
click at [58, 122] on link "Browse Products" at bounding box center [55, 123] width 45 height 8
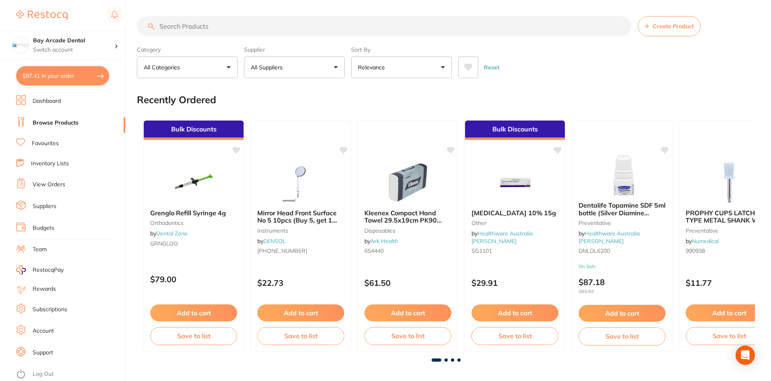
click at [214, 27] on input "search" at bounding box center [384, 26] width 495 height 20
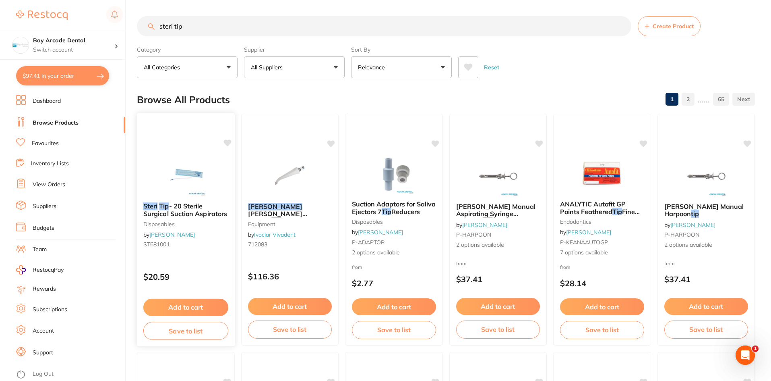
click at [189, 178] on img at bounding box center [186, 175] width 53 height 41
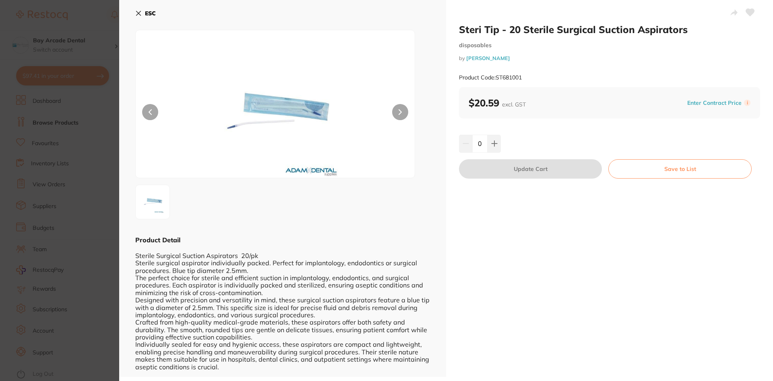
click at [136, 13] on icon at bounding box center [138, 13] width 6 height 6
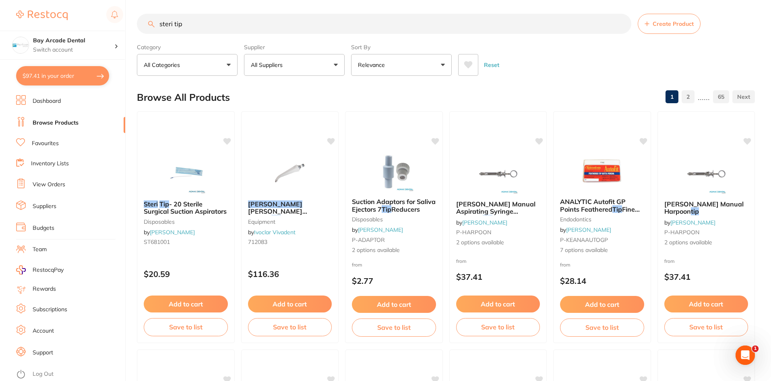
scroll to position [0, 0]
drag, startPoint x: 192, startPoint y: 23, endPoint x: 138, endPoint y: 32, distance: 55.1
click at [138, 32] on div "steri tip Create Product" at bounding box center [446, 24] width 618 height 20
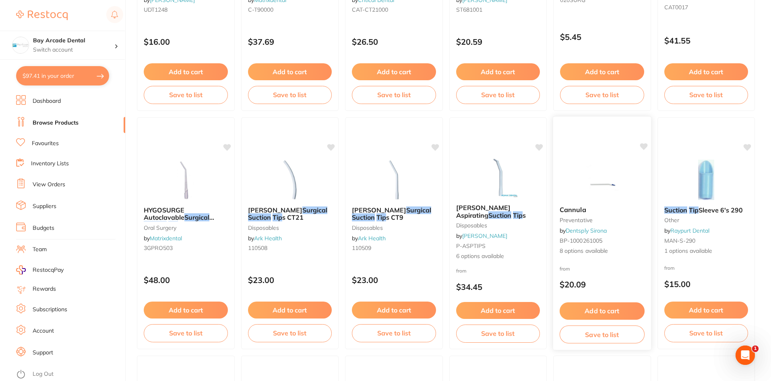
scroll to position [256, 0]
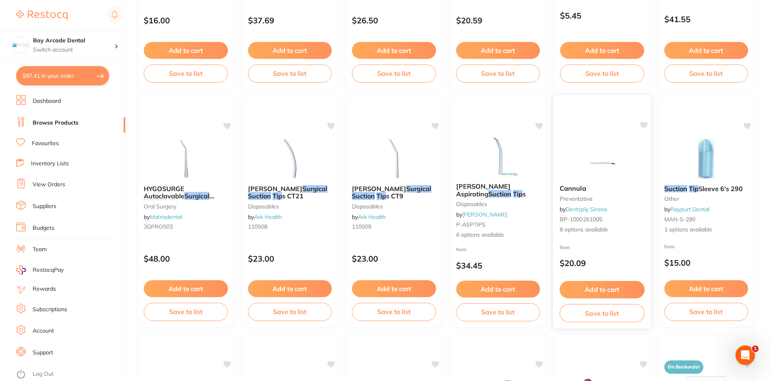
type input "surgical suction tip"
click at [591, 196] on small "preventative" at bounding box center [602, 198] width 85 height 6
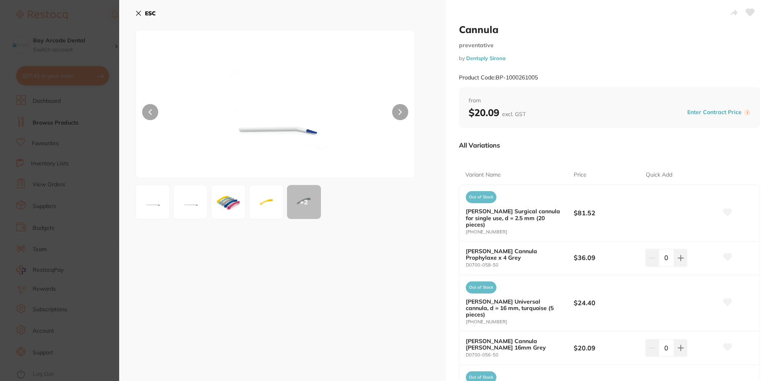
click at [138, 13] on icon at bounding box center [138, 13] width 6 height 6
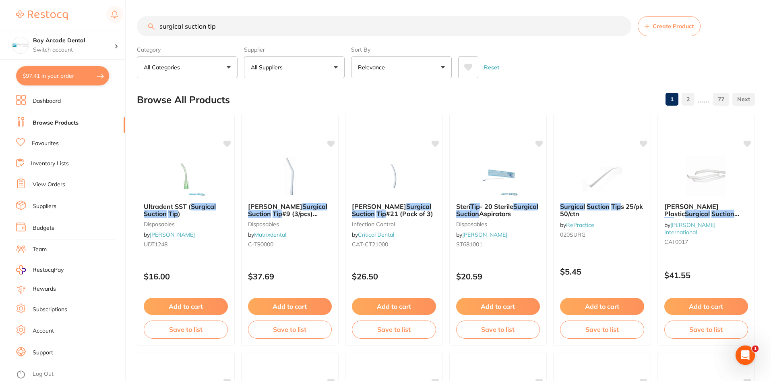
drag, startPoint x: 231, startPoint y: 25, endPoint x: 107, endPoint y: 29, distance: 124.1
click at [107, 29] on div "$97.41 Bay Arcade Dental Switch account Bay Arcade Dental $97.41 in your order …" at bounding box center [385, 190] width 771 height 381
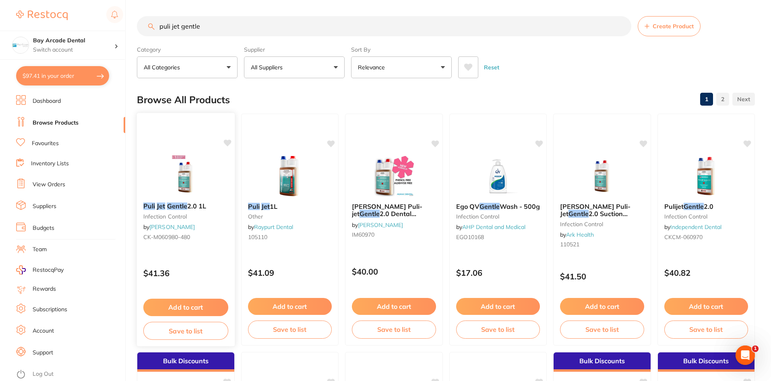
scroll to position [40, 0]
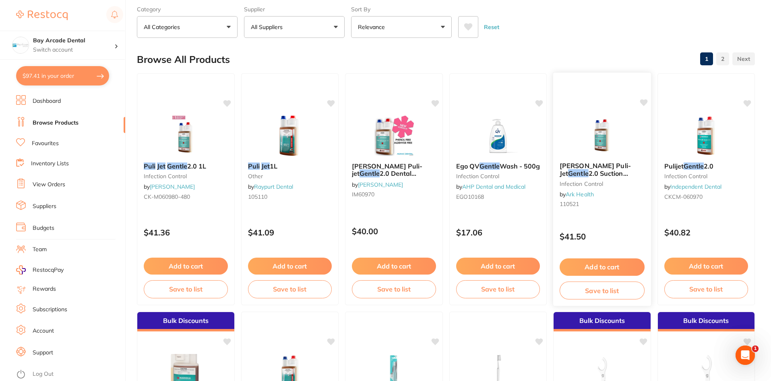
type input "puli jet gentle"
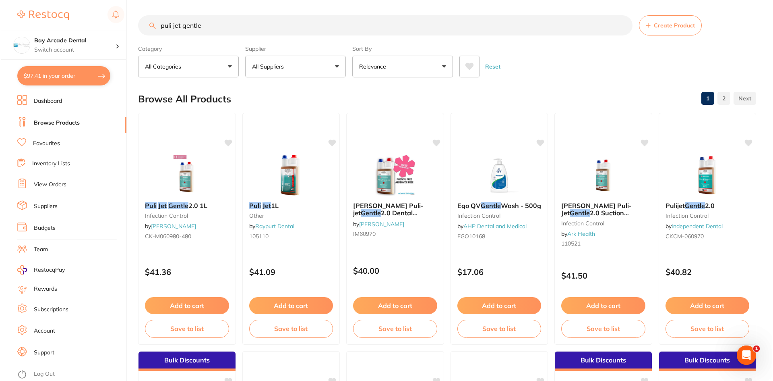
scroll to position [0, 0]
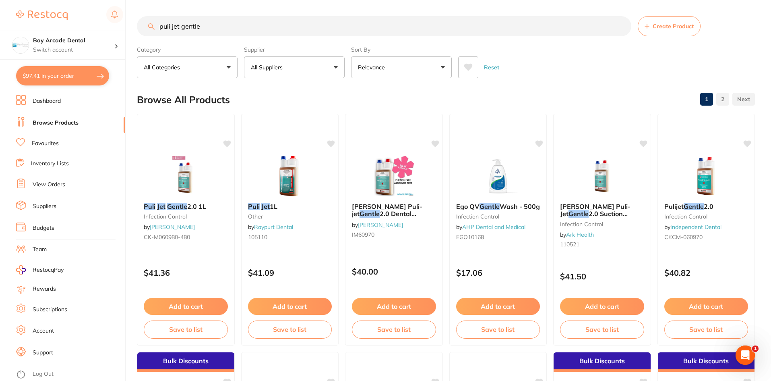
click at [79, 77] on button "$97.41 in your order" at bounding box center [62, 75] width 93 height 19
checkbox input "true"
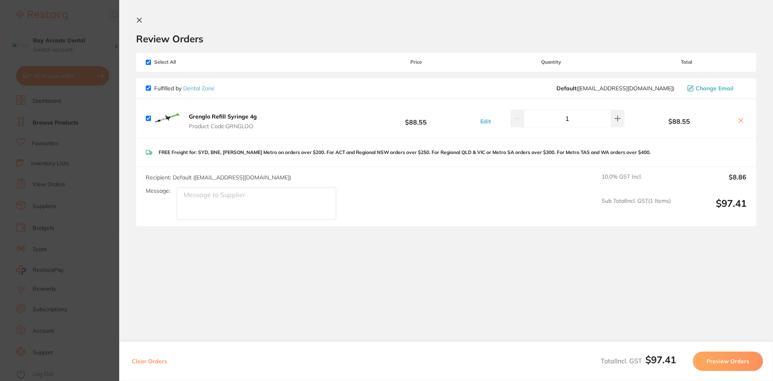
click at [139, 19] on icon at bounding box center [139, 20] width 6 height 6
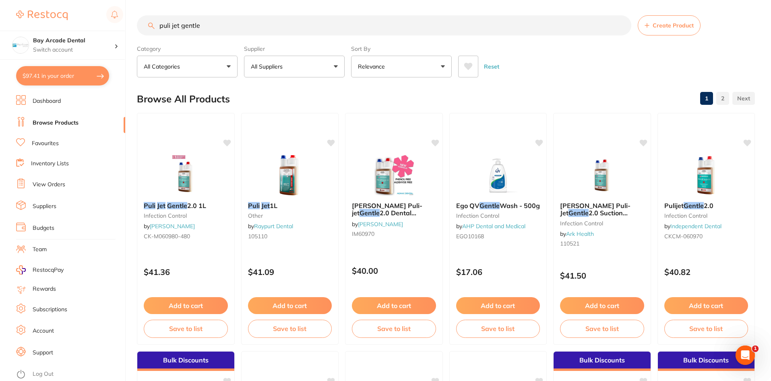
click at [50, 185] on link "View Orders" at bounding box center [49, 184] width 33 height 8
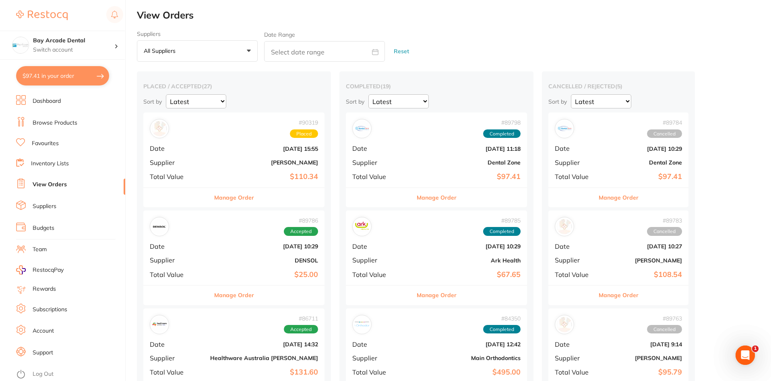
click at [214, 198] on button "Manage Order" at bounding box center [234, 197] width 40 height 19
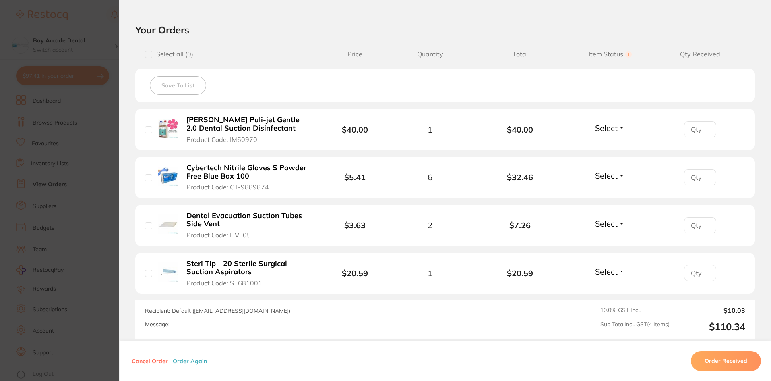
scroll to position [161, 0]
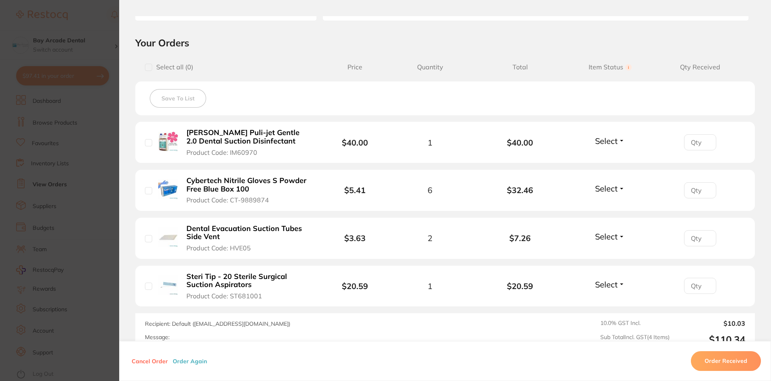
click at [104, 17] on section "Order ID: Restocq- 90319 Order Information Placed Order Order Date [DATE] 15:55…" at bounding box center [385, 190] width 771 height 381
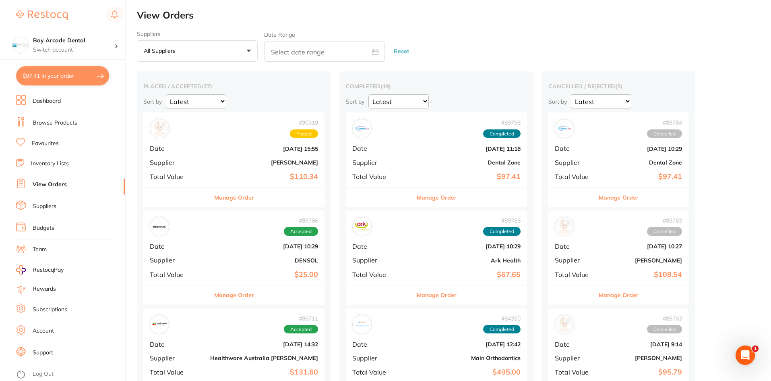
click at [59, 121] on link "Browse Products" at bounding box center [55, 123] width 45 height 8
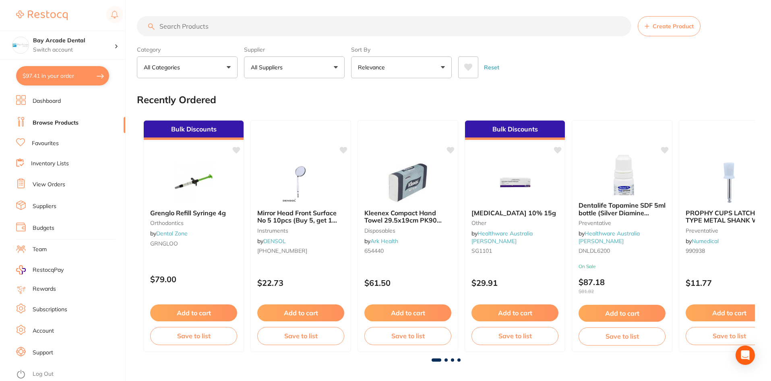
click at [230, 25] on input "search" at bounding box center [384, 26] width 495 height 20
type input "suction tip"
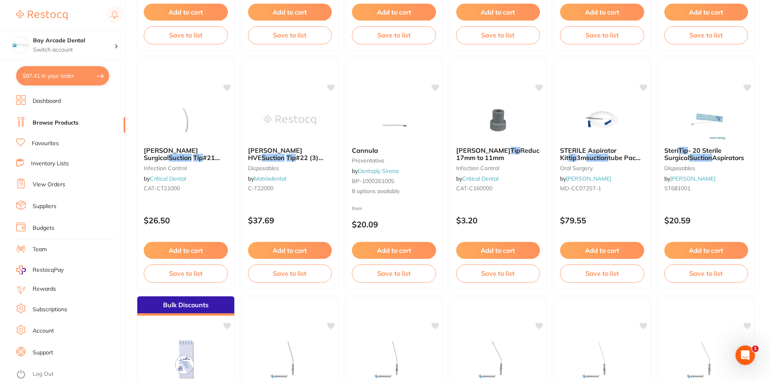
scroll to position [139, 0]
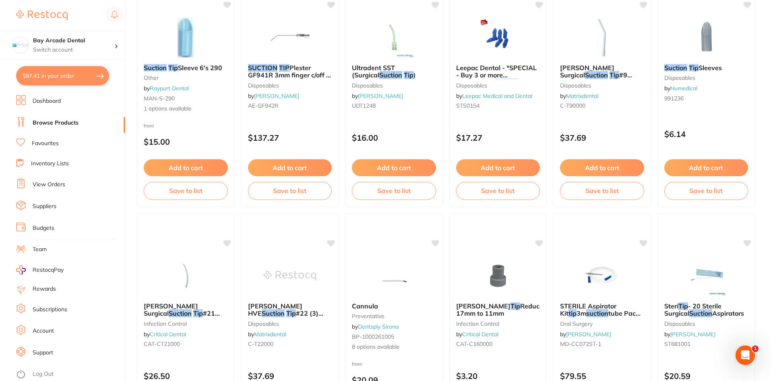
click at [55, 186] on link "View Orders" at bounding box center [49, 184] width 33 height 8
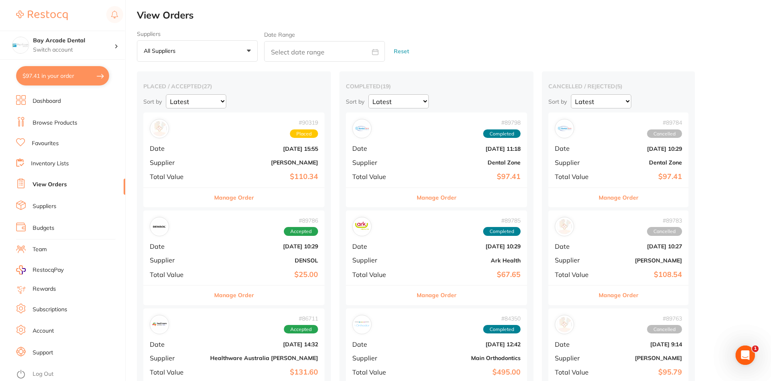
click at [214, 199] on button "Manage Order" at bounding box center [234, 197] width 40 height 19
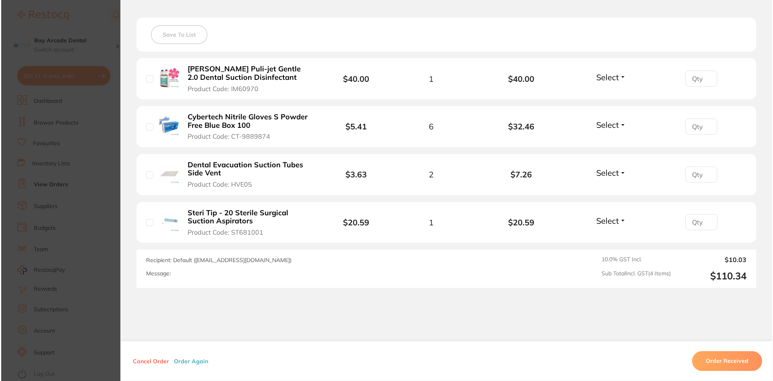
scroll to position [242, 0]
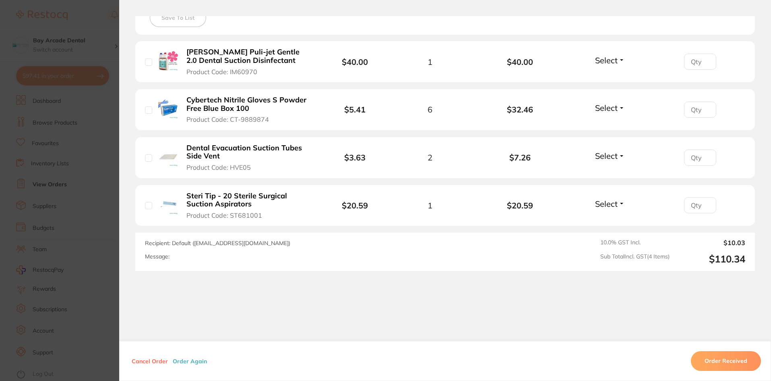
click at [169, 160] on img at bounding box center [168, 157] width 20 height 20
click at [171, 156] on img at bounding box center [168, 157] width 20 height 20
click at [194, 149] on b "Dental Evacuation Suction Tubes Side Vent" at bounding box center [249, 152] width 124 height 17
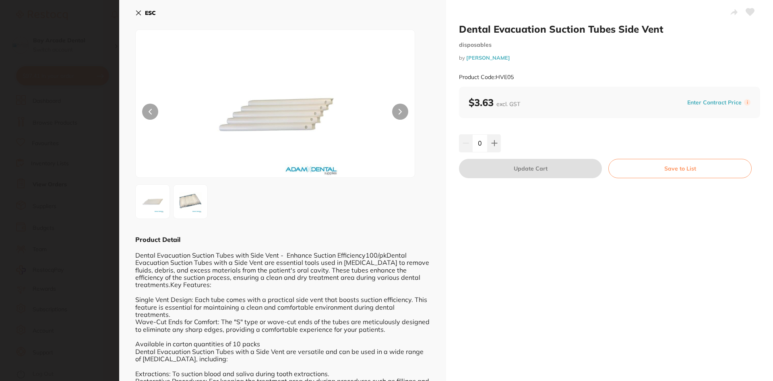
scroll to position [0, 0]
click at [87, 46] on section "Dental Evacuation Suction Tubes Side Vent disposables by Adam Dental Product Co…" at bounding box center [386, 190] width 773 height 381
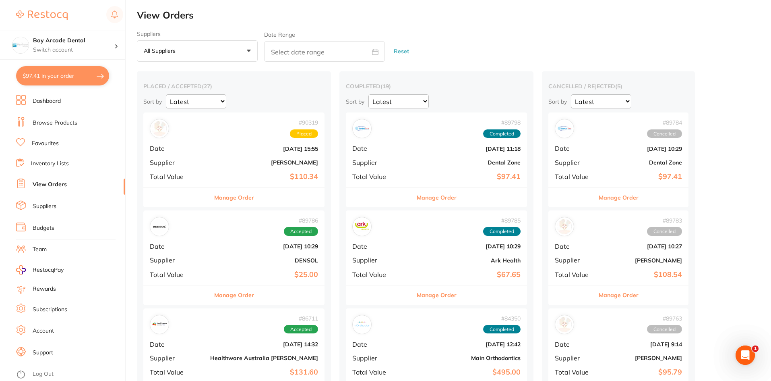
click at [214, 198] on button "Manage Order" at bounding box center [234, 197] width 40 height 19
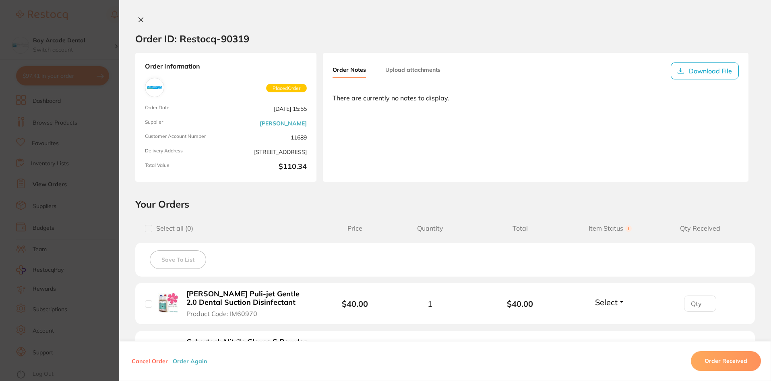
click at [140, 20] on icon at bounding box center [141, 20] width 4 height 4
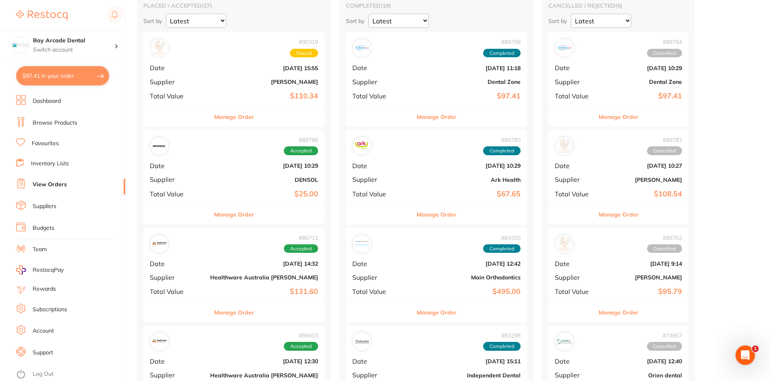
click at [52, 74] on button "$97.41 in your order" at bounding box center [62, 75] width 93 height 19
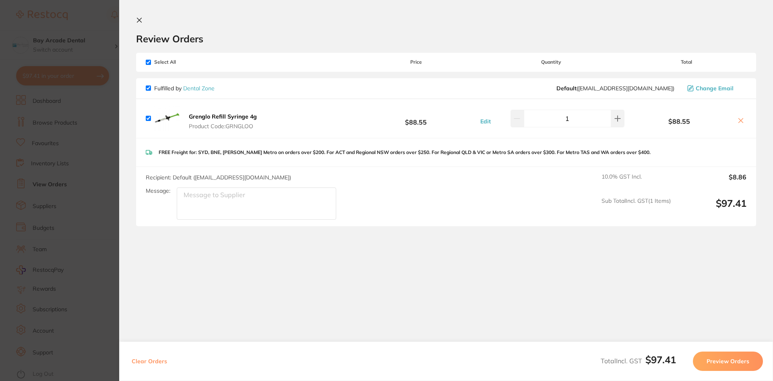
click at [137, 21] on icon at bounding box center [139, 20] width 6 height 6
